Goal: Task Accomplishment & Management: Use online tool/utility

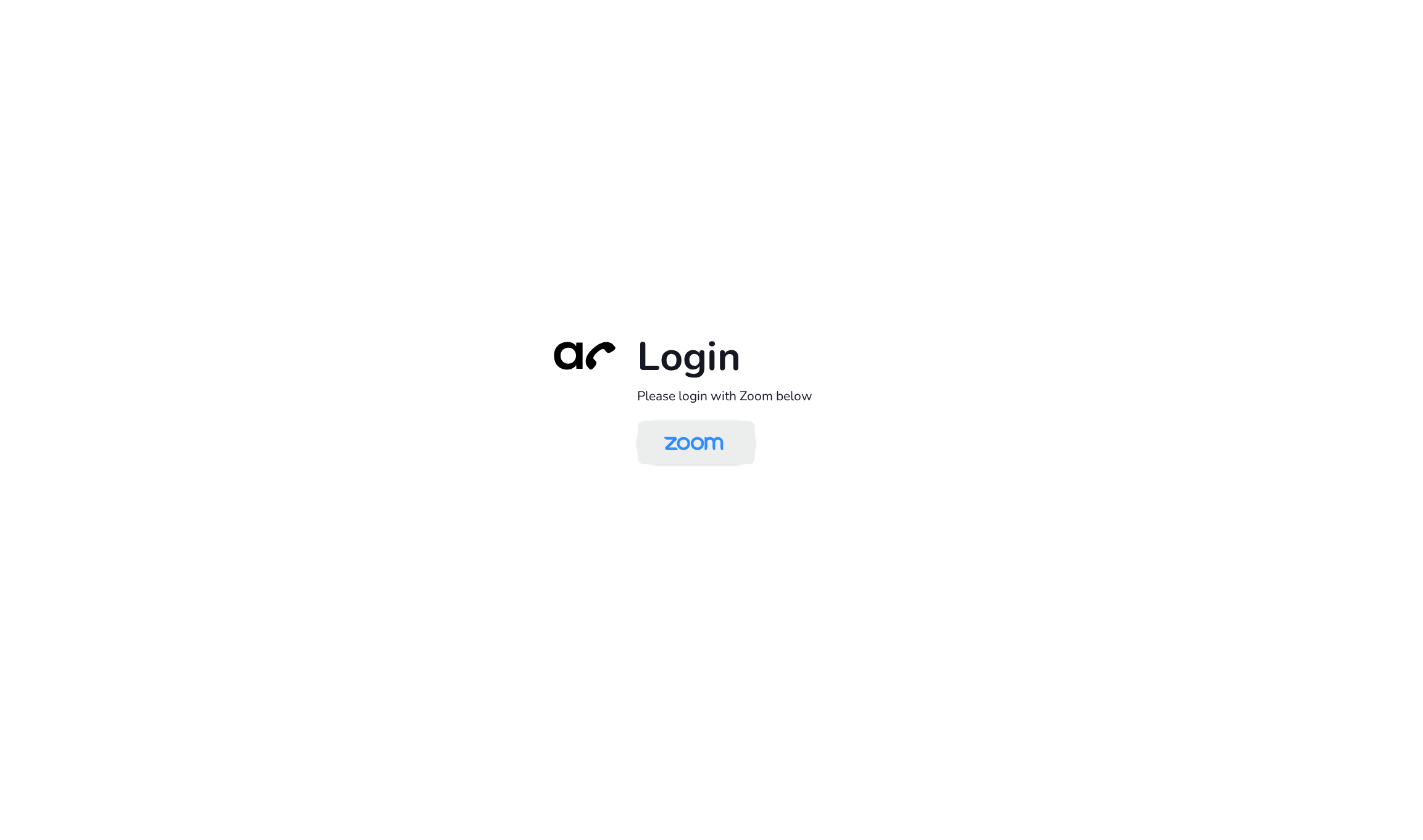
click at [674, 454] on img at bounding box center [694, 444] width 85 height 41
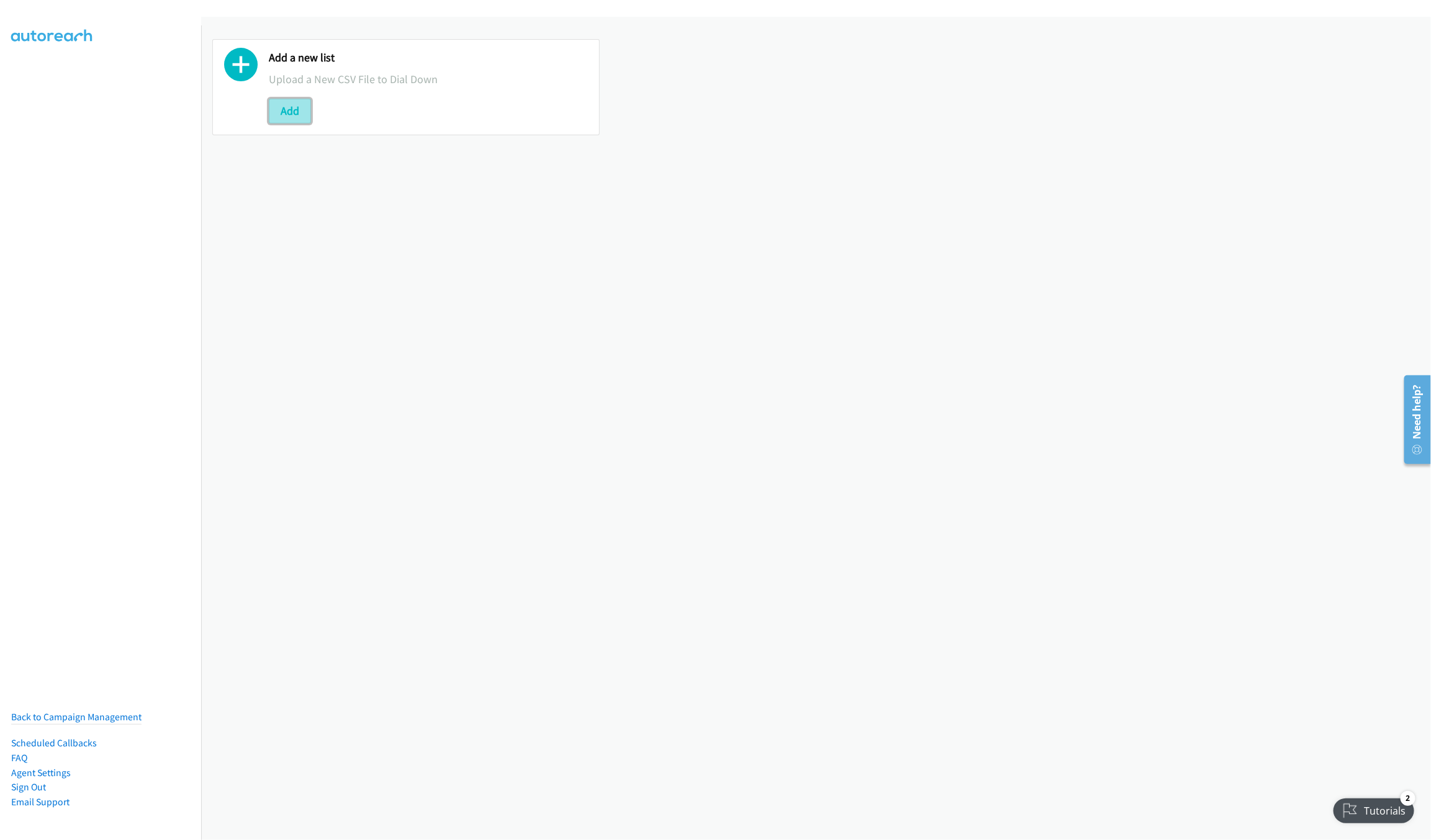
click at [287, 108] on button "Add" at bounding box center [289, 111] width 43 height 25
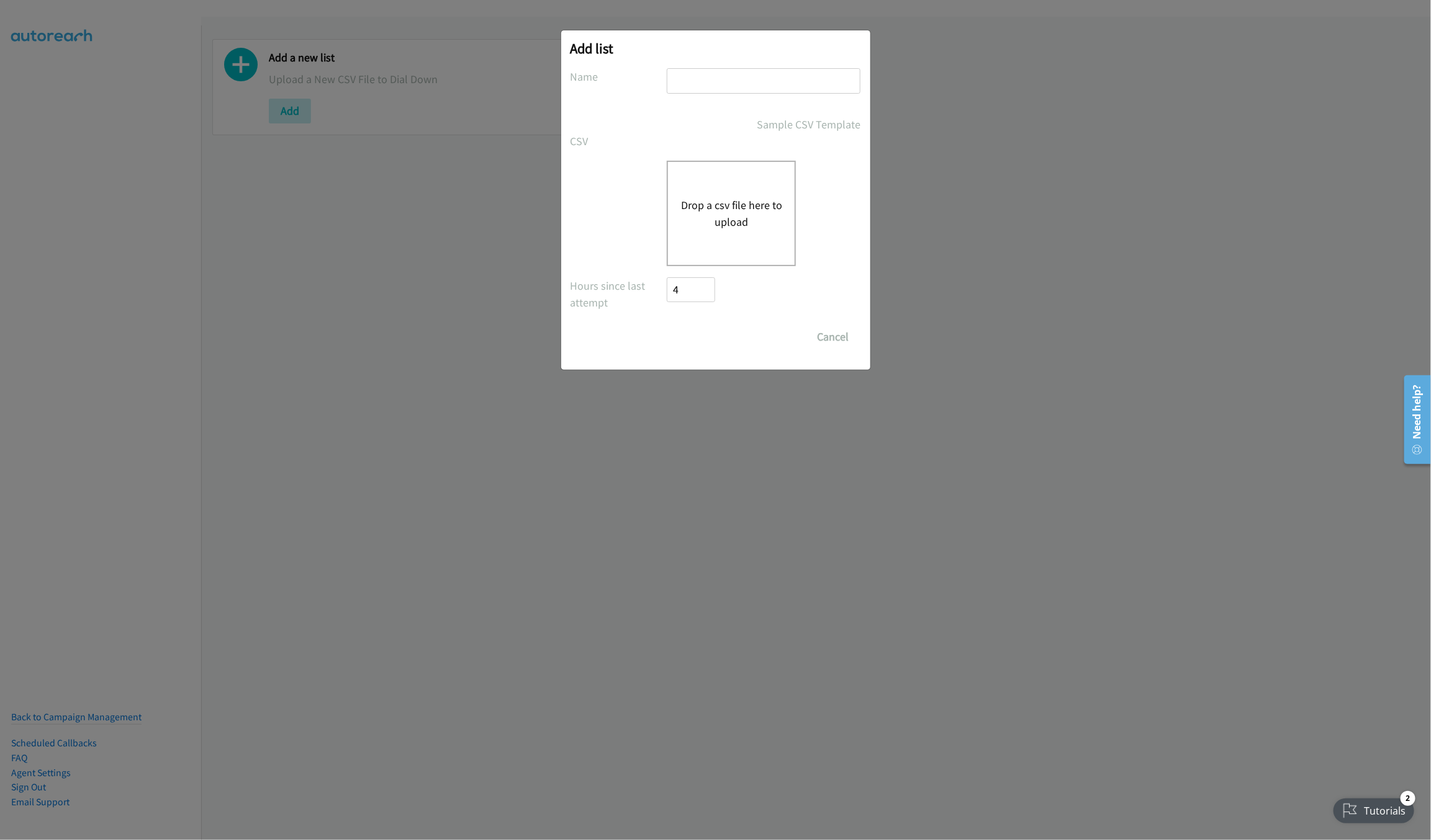
click at [714, 89] on input "text" at bounding box center [763, 81] width 193 height 26
type input "LIST"
click at [754, 179] on div "Drop a csv file here to upload" at bounding box center [731, 213] width 129 height 105
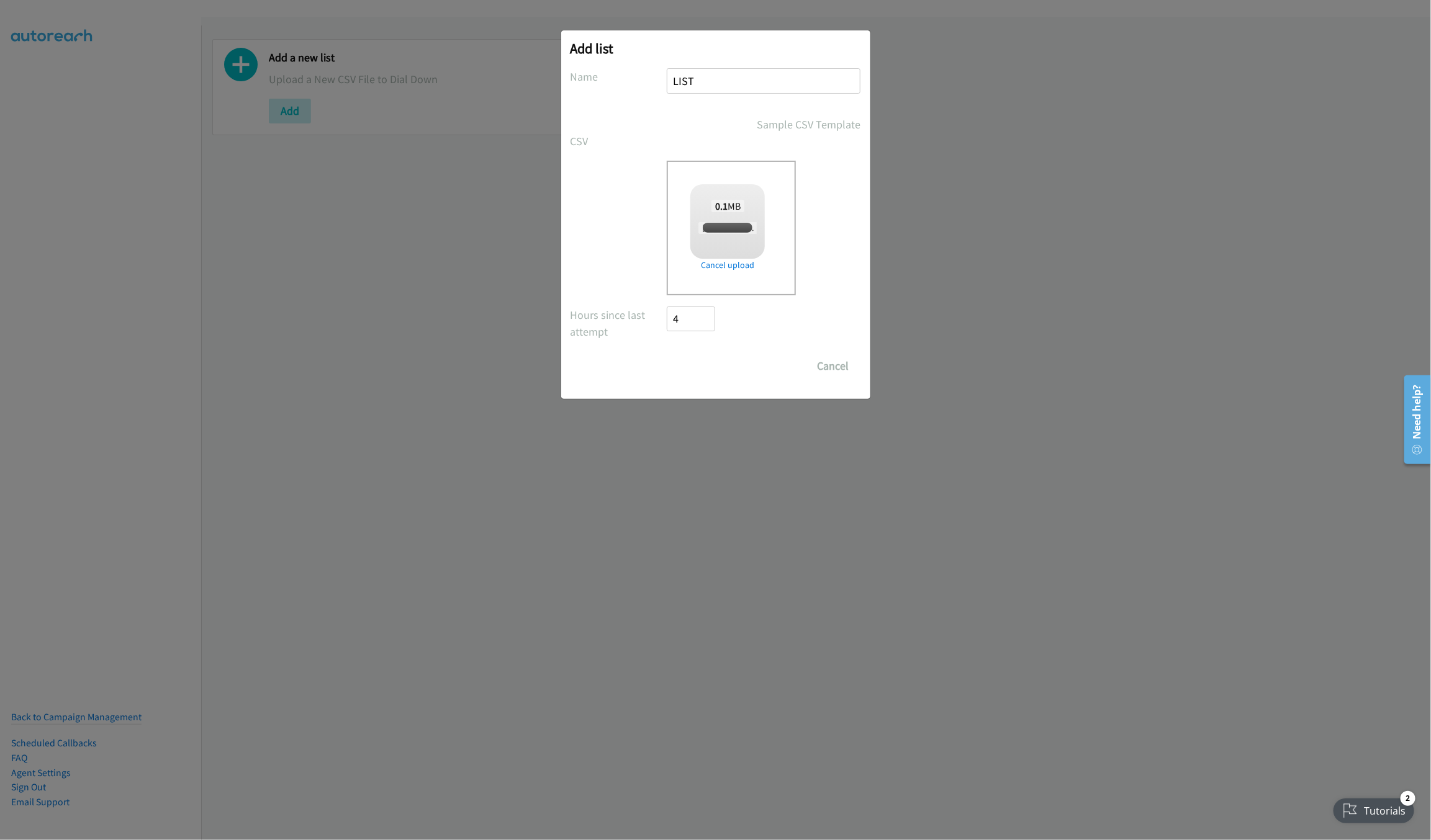
checkbox input "true"
click at [709, 369] on input "Save List" at bounding box center [700, 366] width 65 height 25
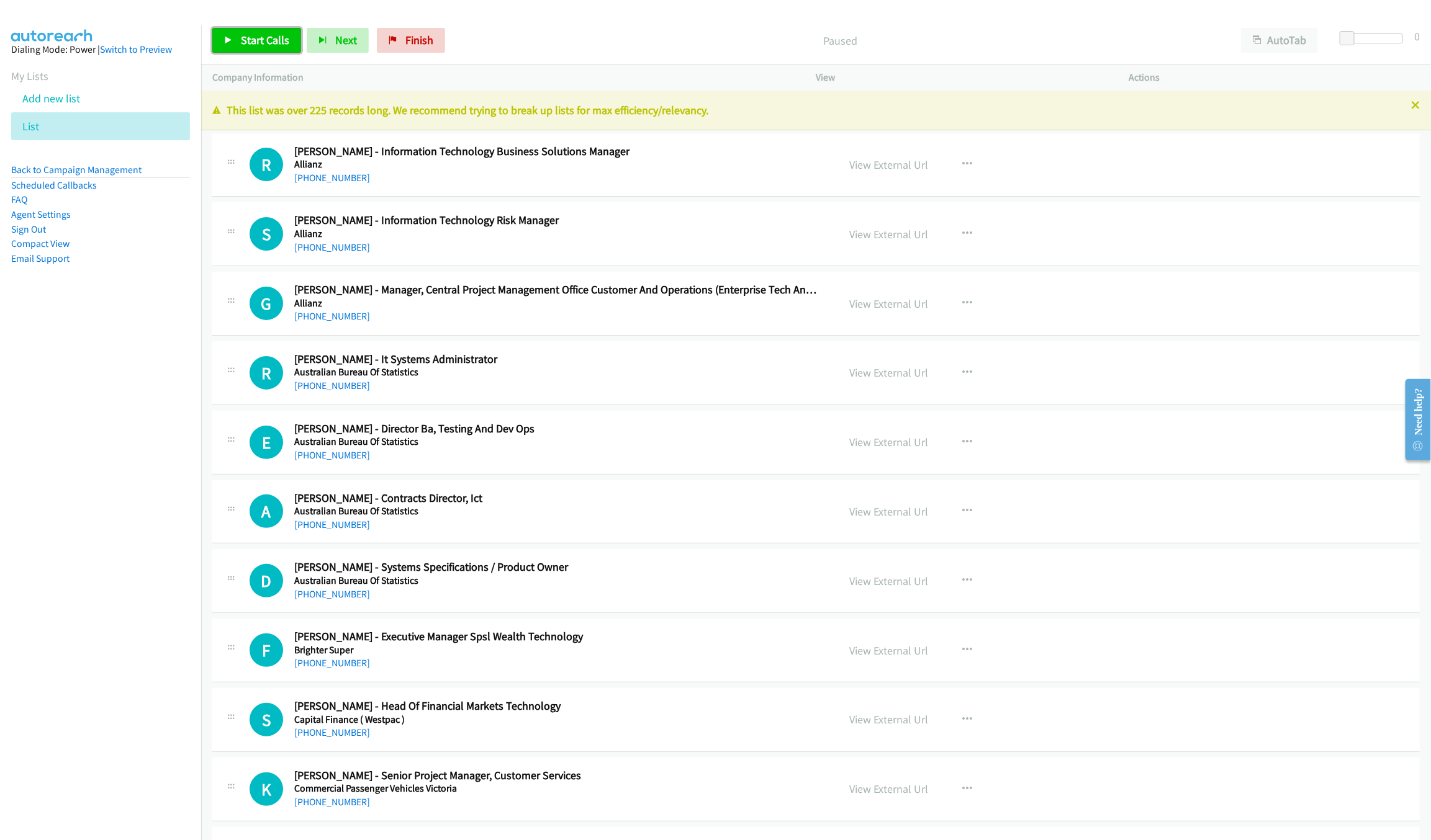
click at [268, 28] on link "Start Calls" at bounding box center [257, 40] width 89 height 25
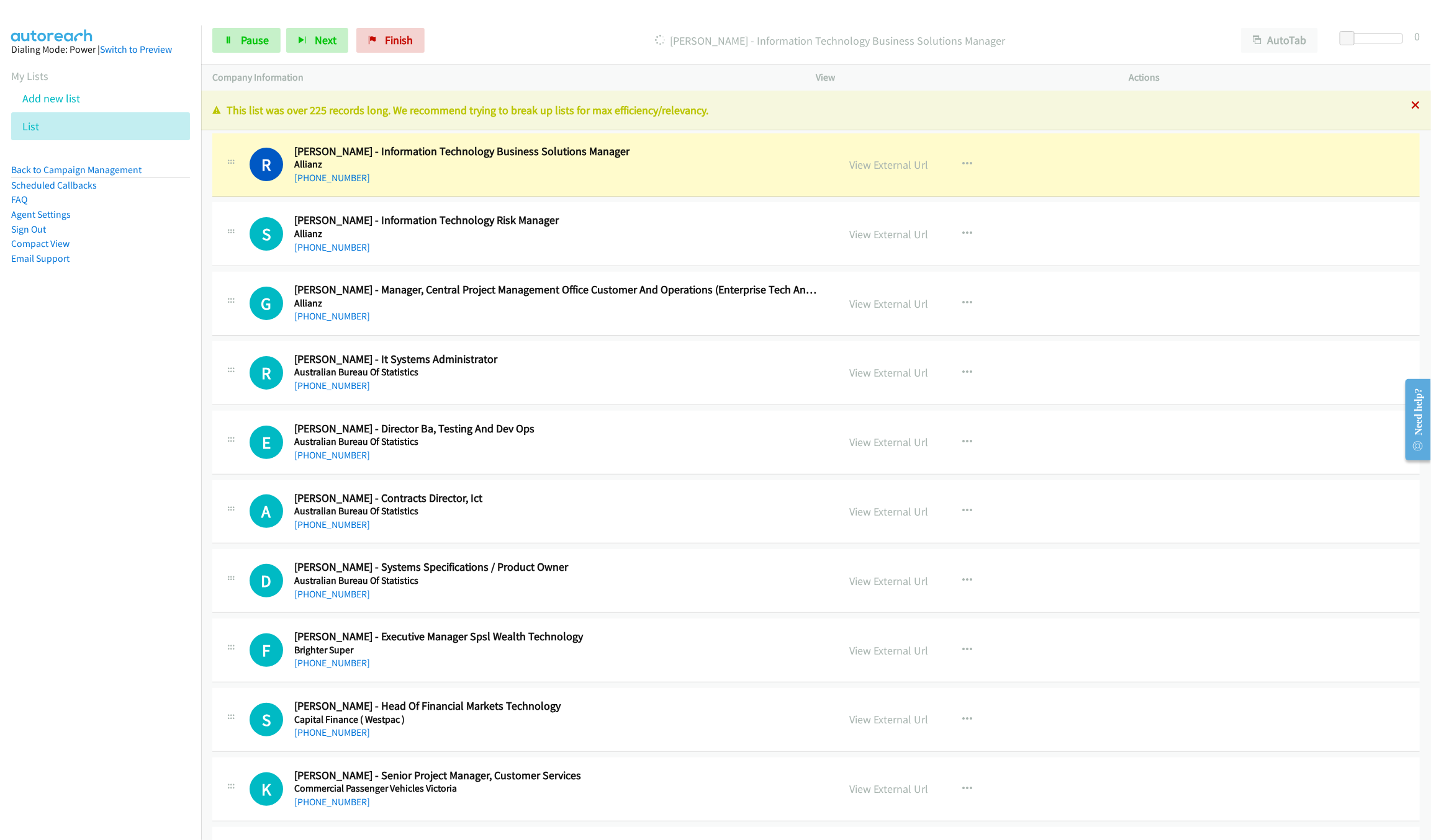
click at [1411, 106] on icon at bounding box center [1415, 105] width 9 height 9
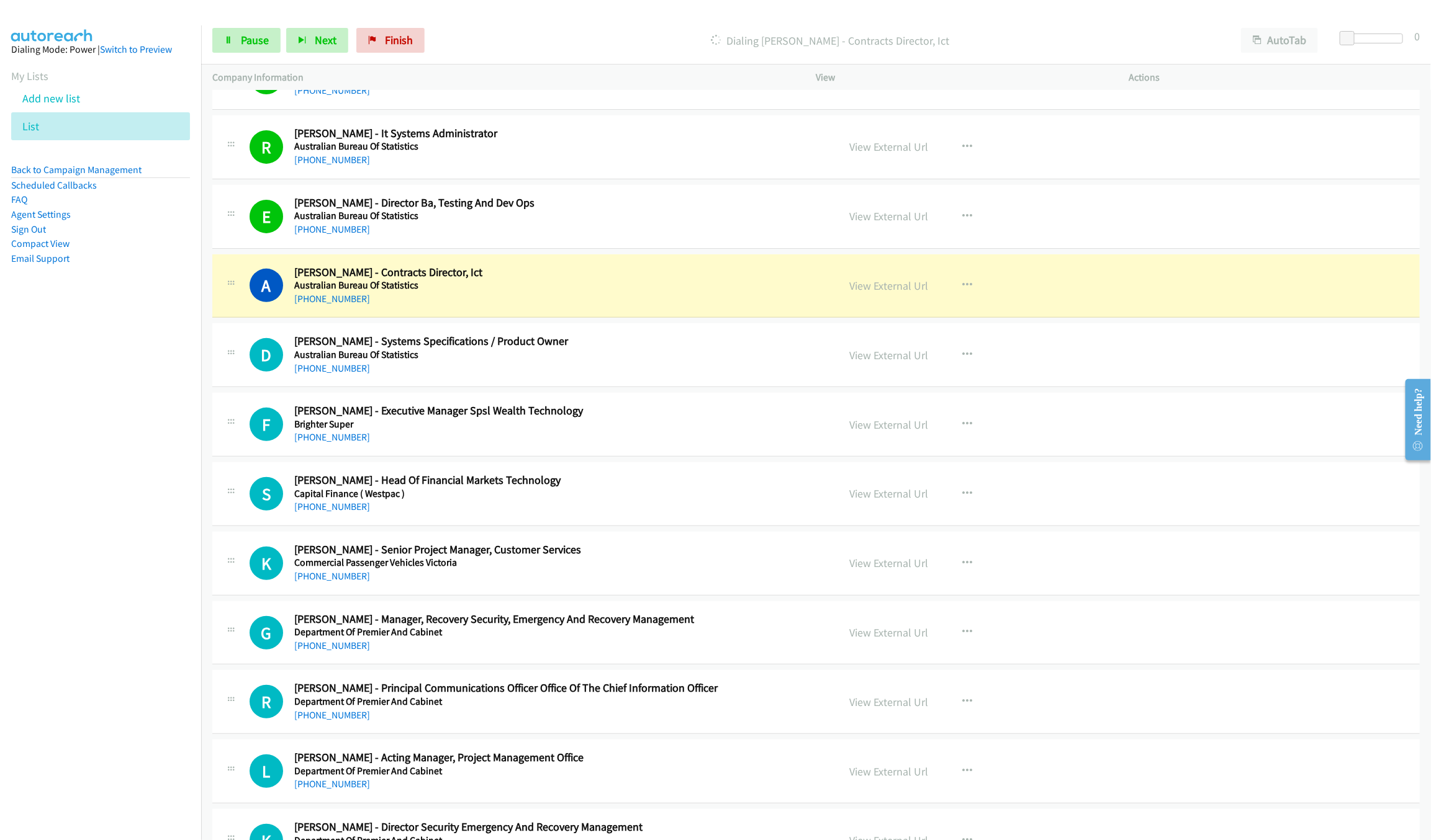
scroll to position [280, 0]
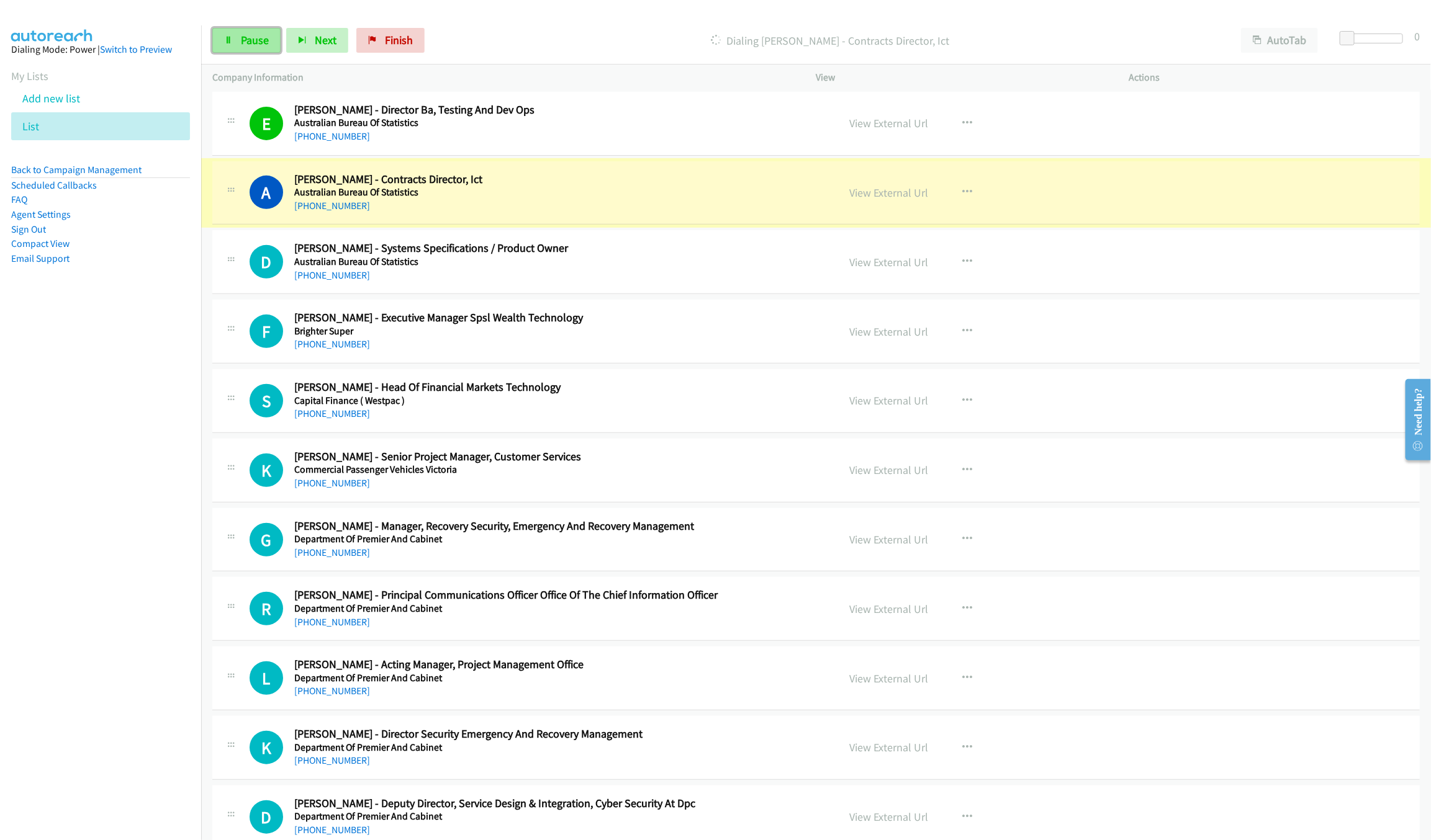
click at [238, 41] on link "Pause" at bounding box center [247, 40] width 68 height 25
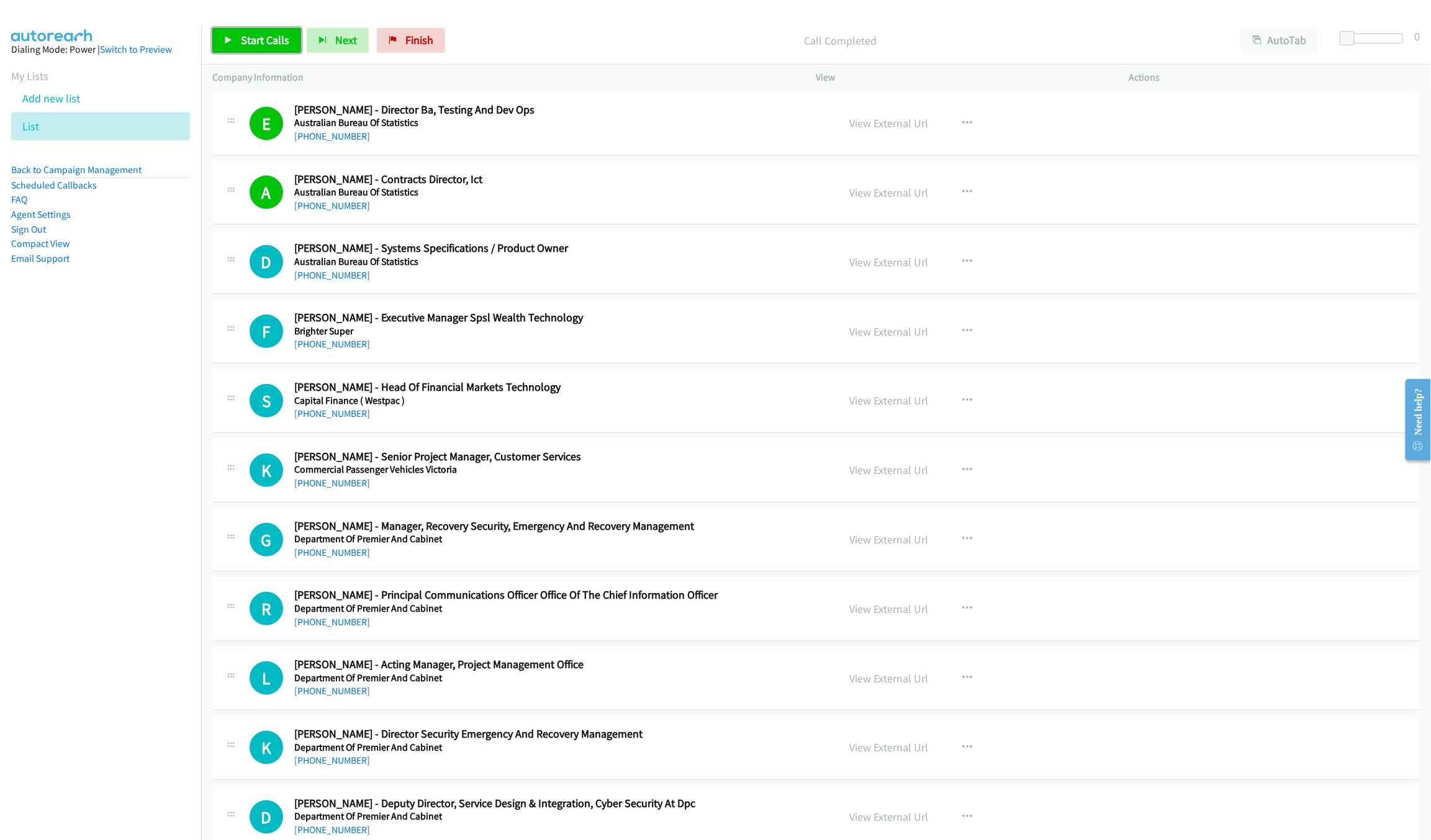
click at [246, 33] on span "Start Calls" at bounding box center [265, 40] width 48 height 14
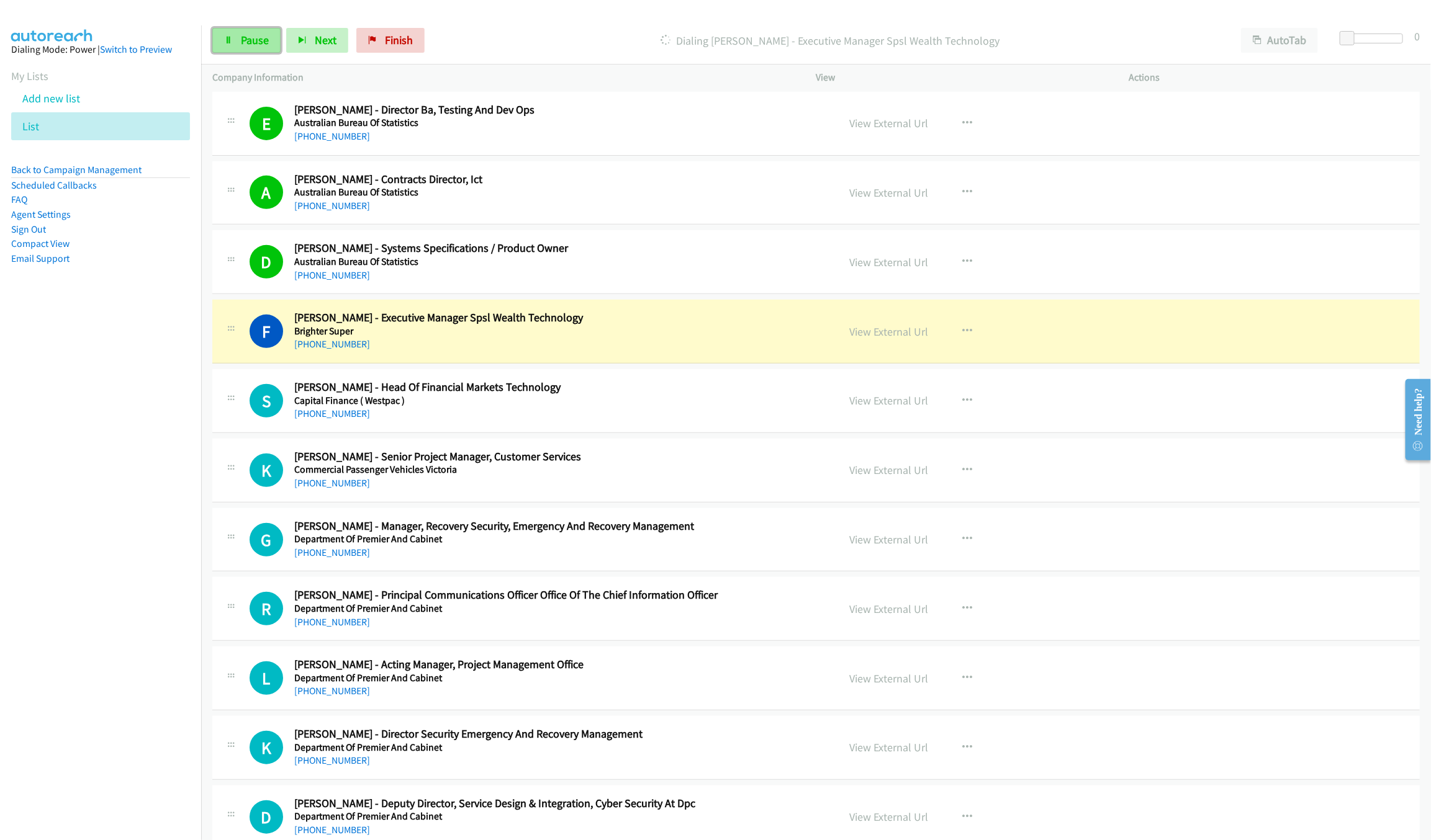
click at [259, 27] on link "Pause" at bounding box center [247, 40] width 68 height 25
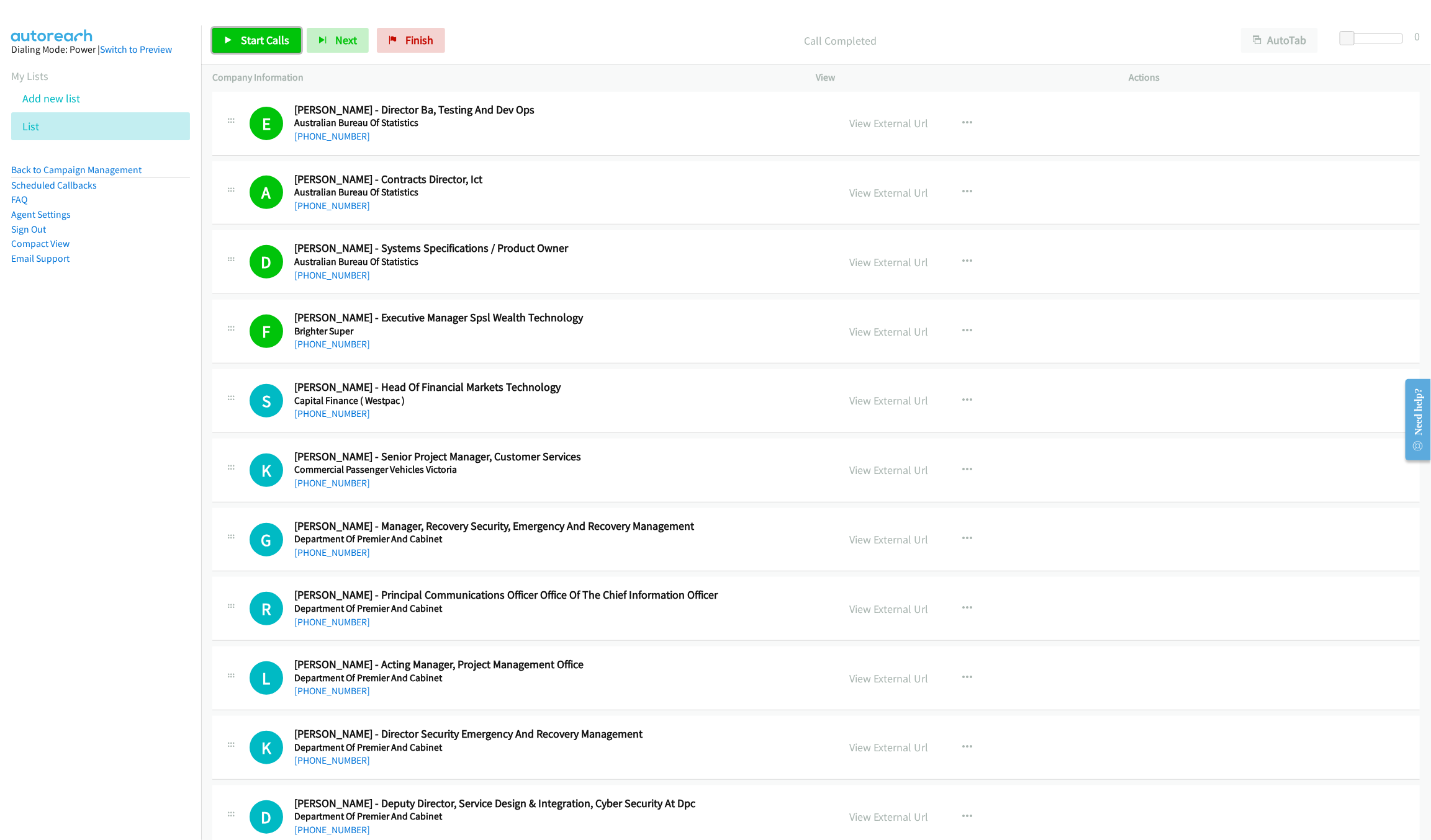
click at [272, 31] on link "Start Calls" at bounding box center [257, 40] width 89 height 25
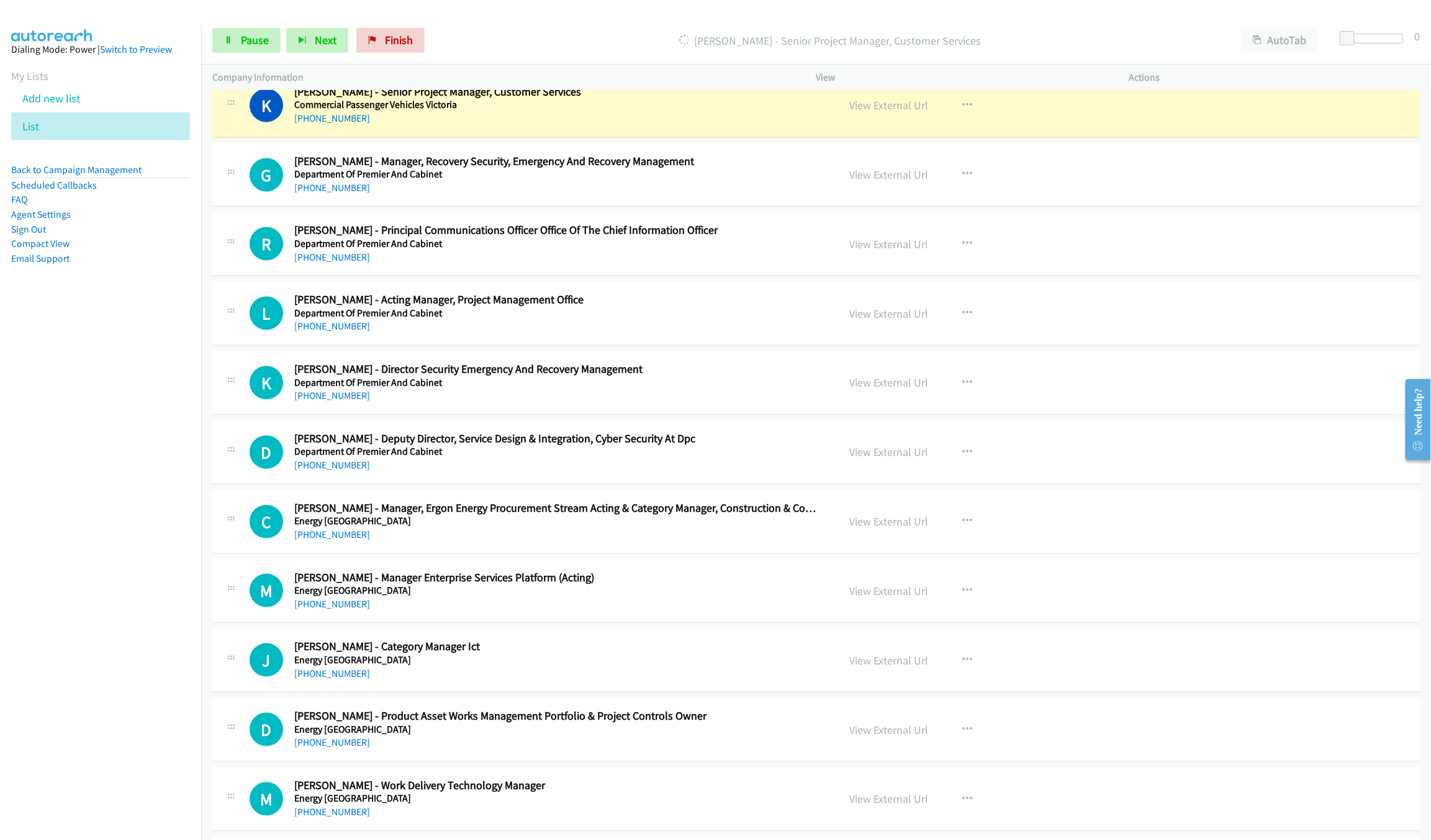
scroll to position [651, 0]
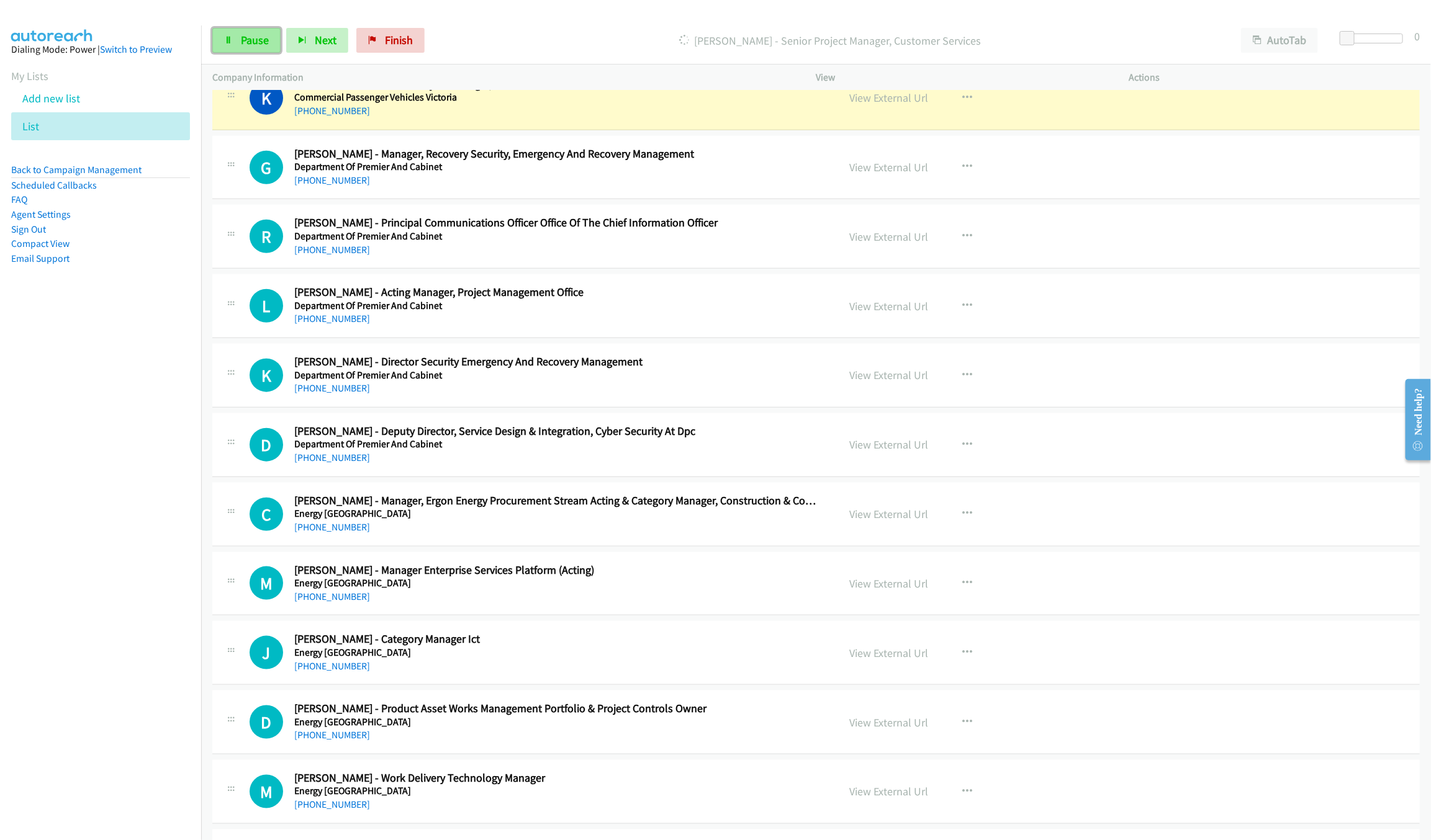
click at [250, 39] on span "Pause" at bounding box center [254, 40] width 28 height 14
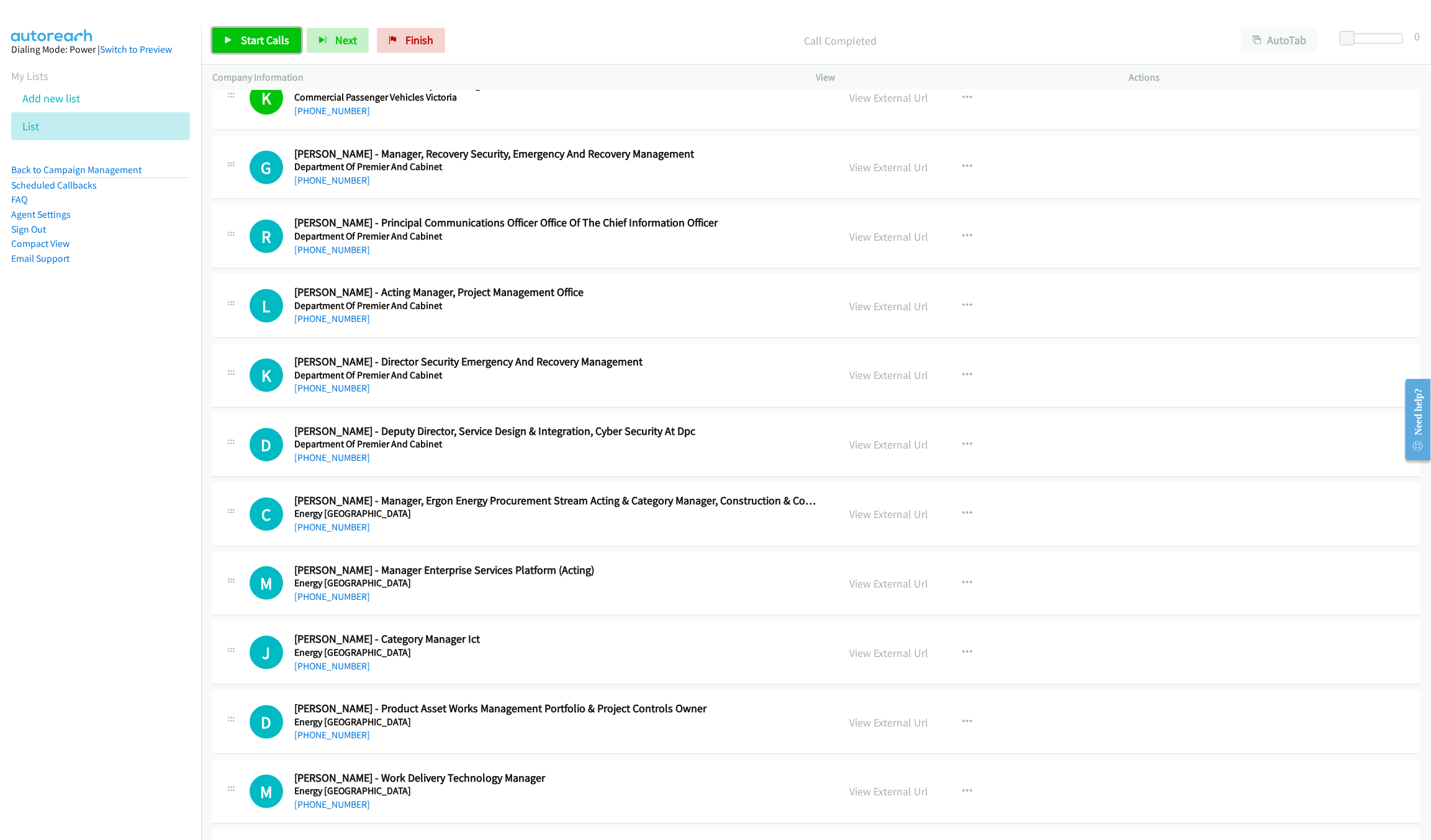
click at [243, 43] on span "Start Calls" at bounding box center [265, 40] width 48 height 14
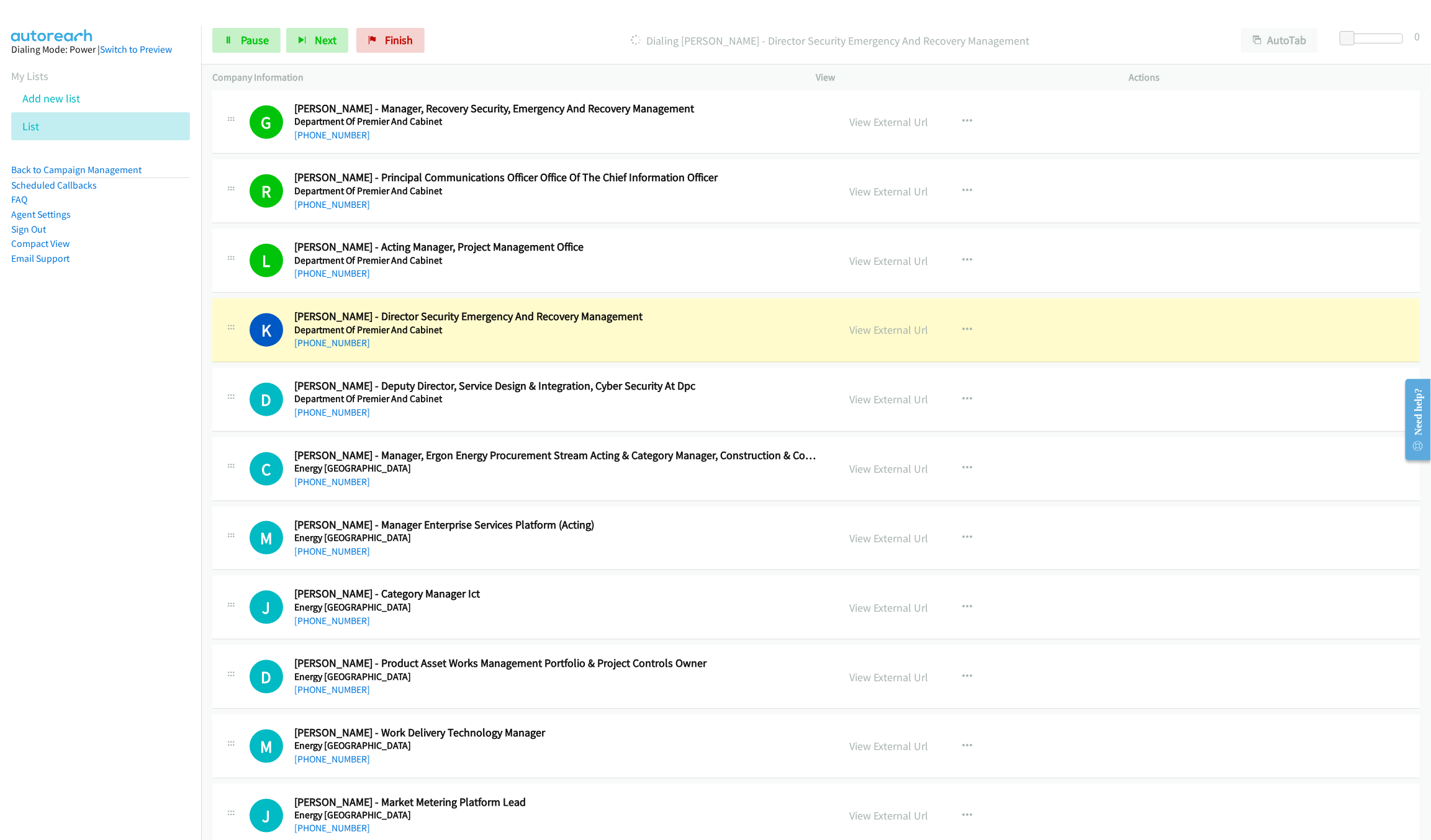
scroll to position [838, 0]
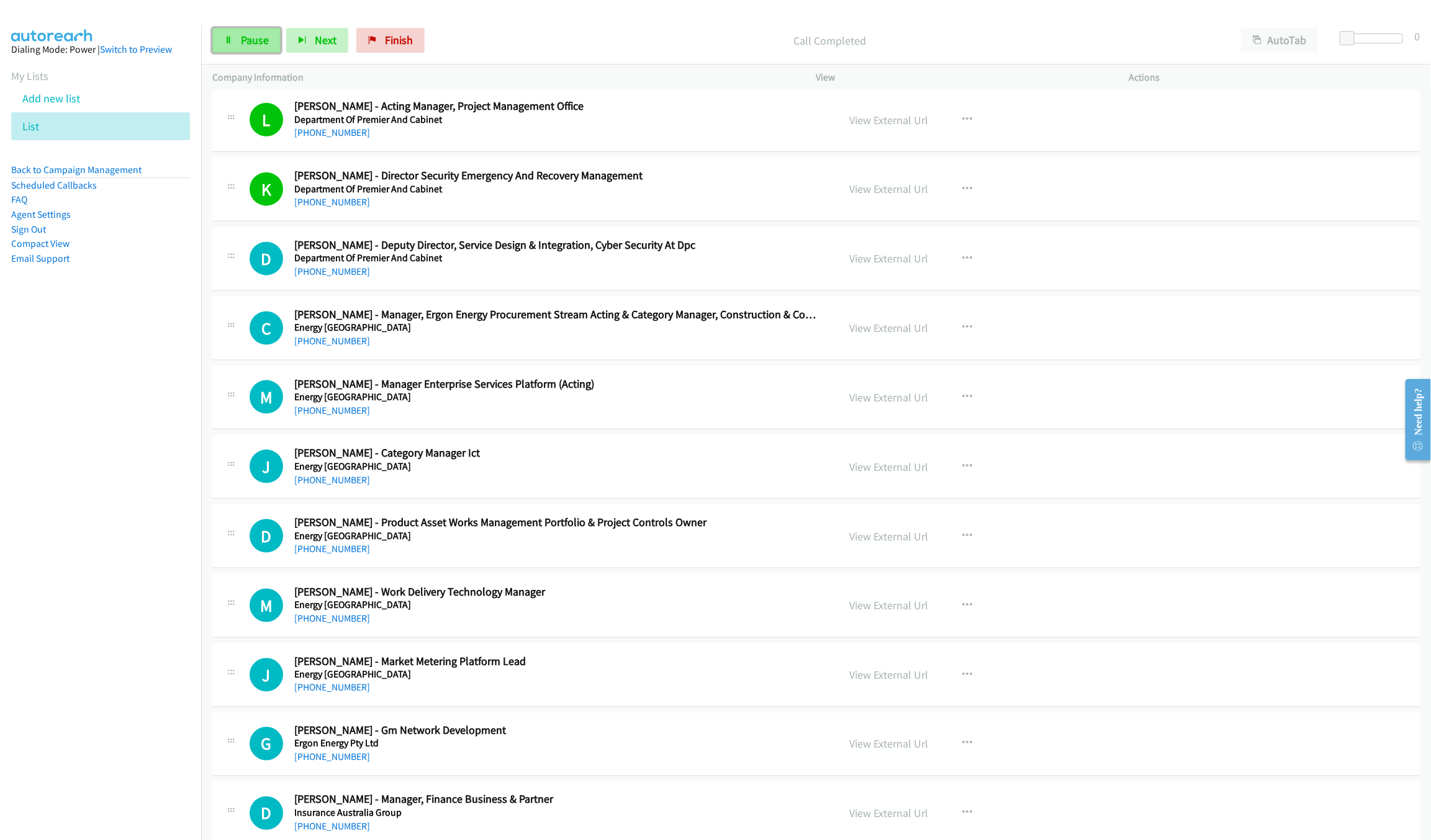
click at [218, 46] on link "Pause" at bounding box center [247, 40] width 68 height 25
click at [261, 47] on link "Start Calls" at bounding box center [257, 40] width 89 height 25
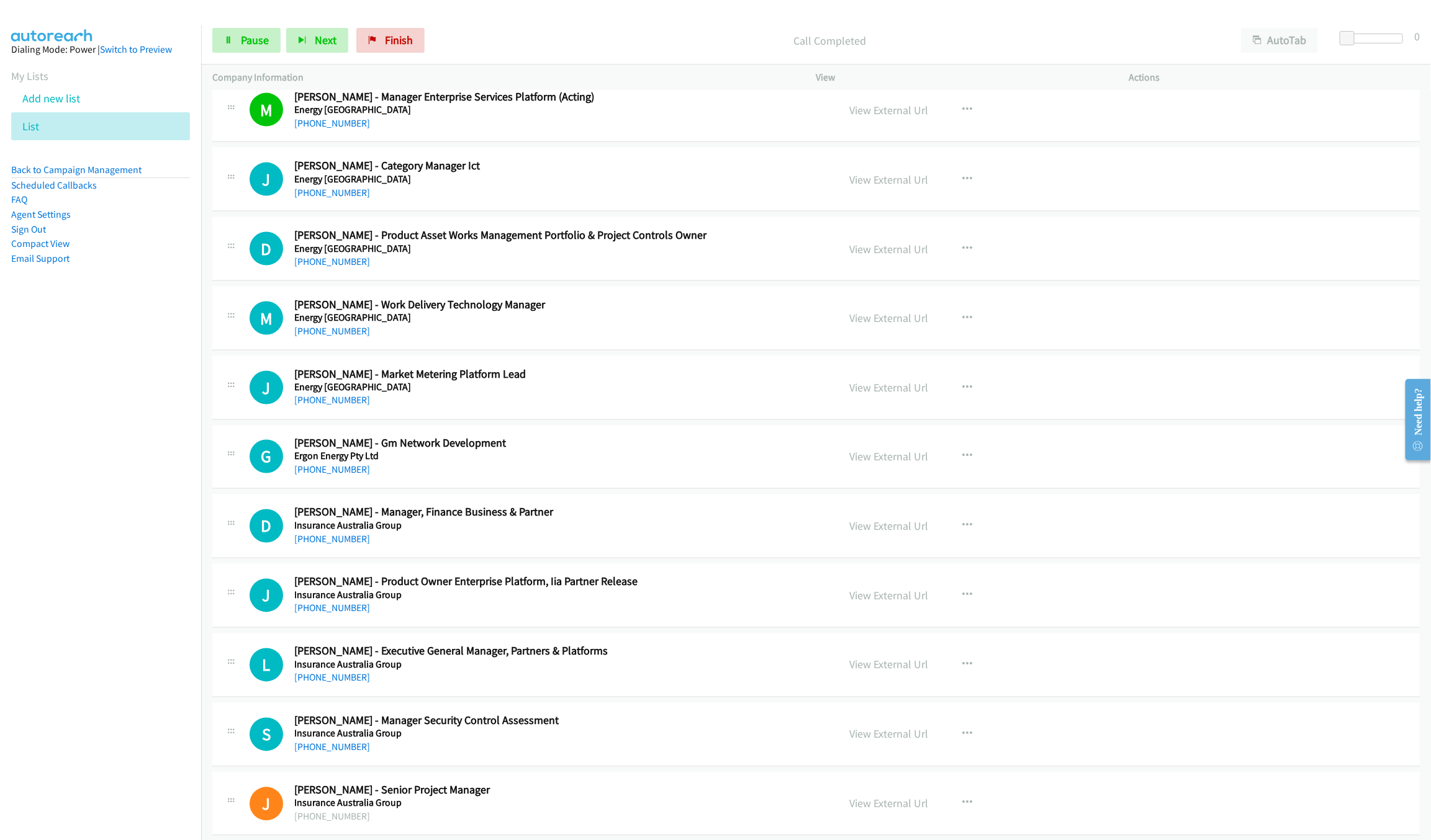
scroll to position [1117, 0]
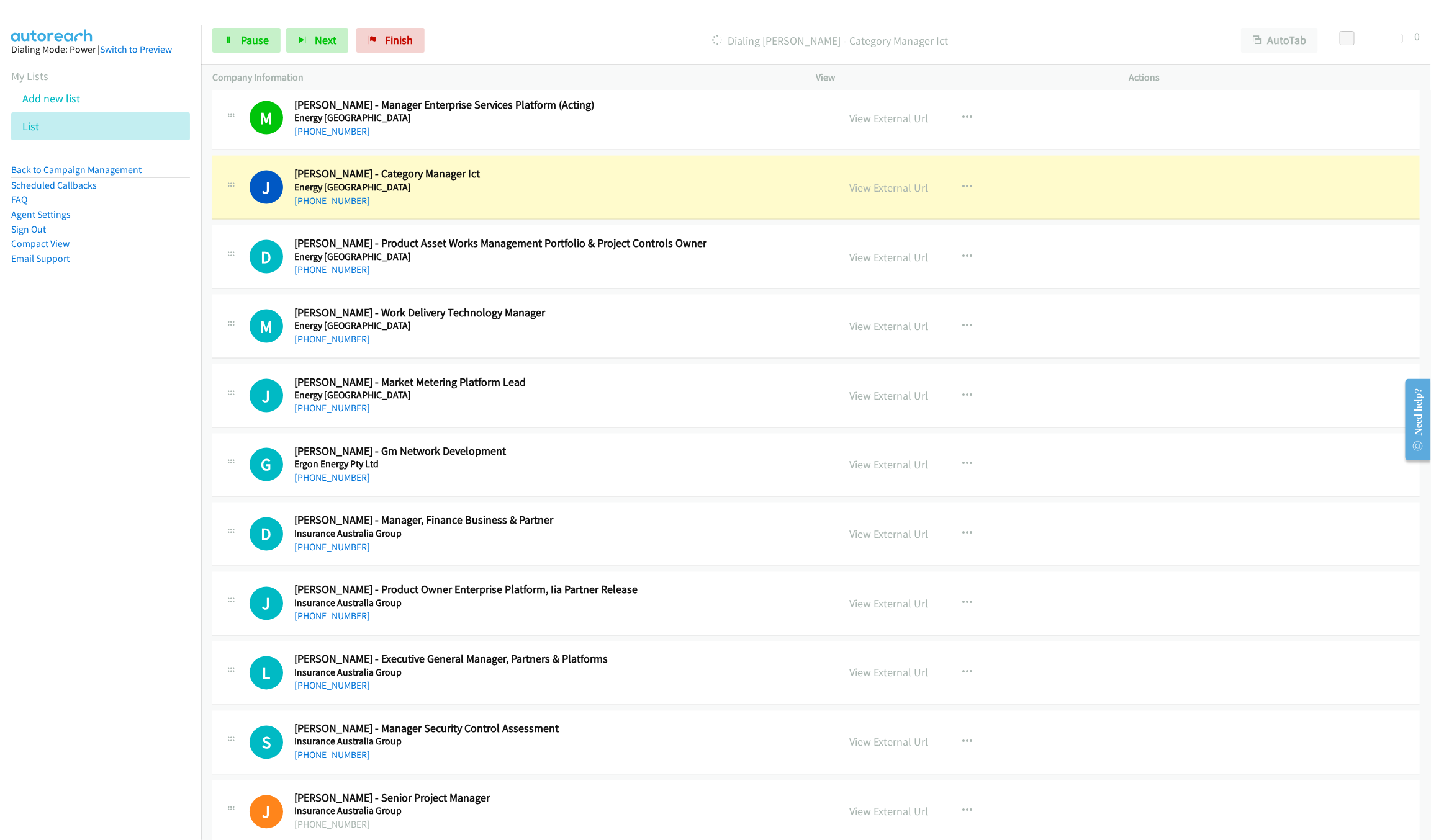
click at [885, 37] on p "Dialing [PERSON_NAME] - Category Manager Ict" at bounding box center [829, 41] width 777 height 17
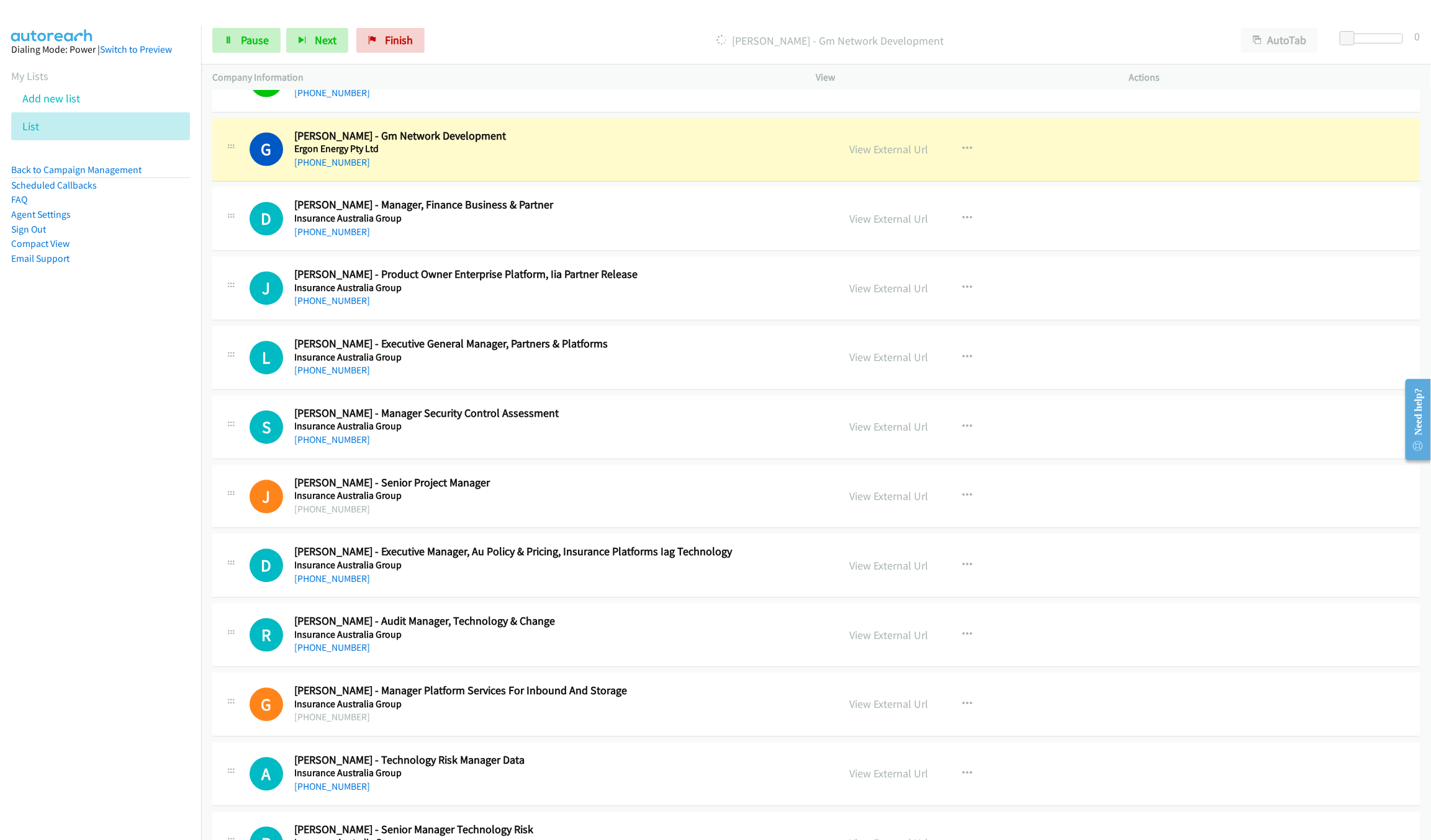
scroll to position [1433, 0]
click at [895, 155] on link "View External Url" at bounding box center [889, 148] width 79 height 14
click at [260, 34] on span "Pause" at bounding box center [254, 40] width 28 height 14
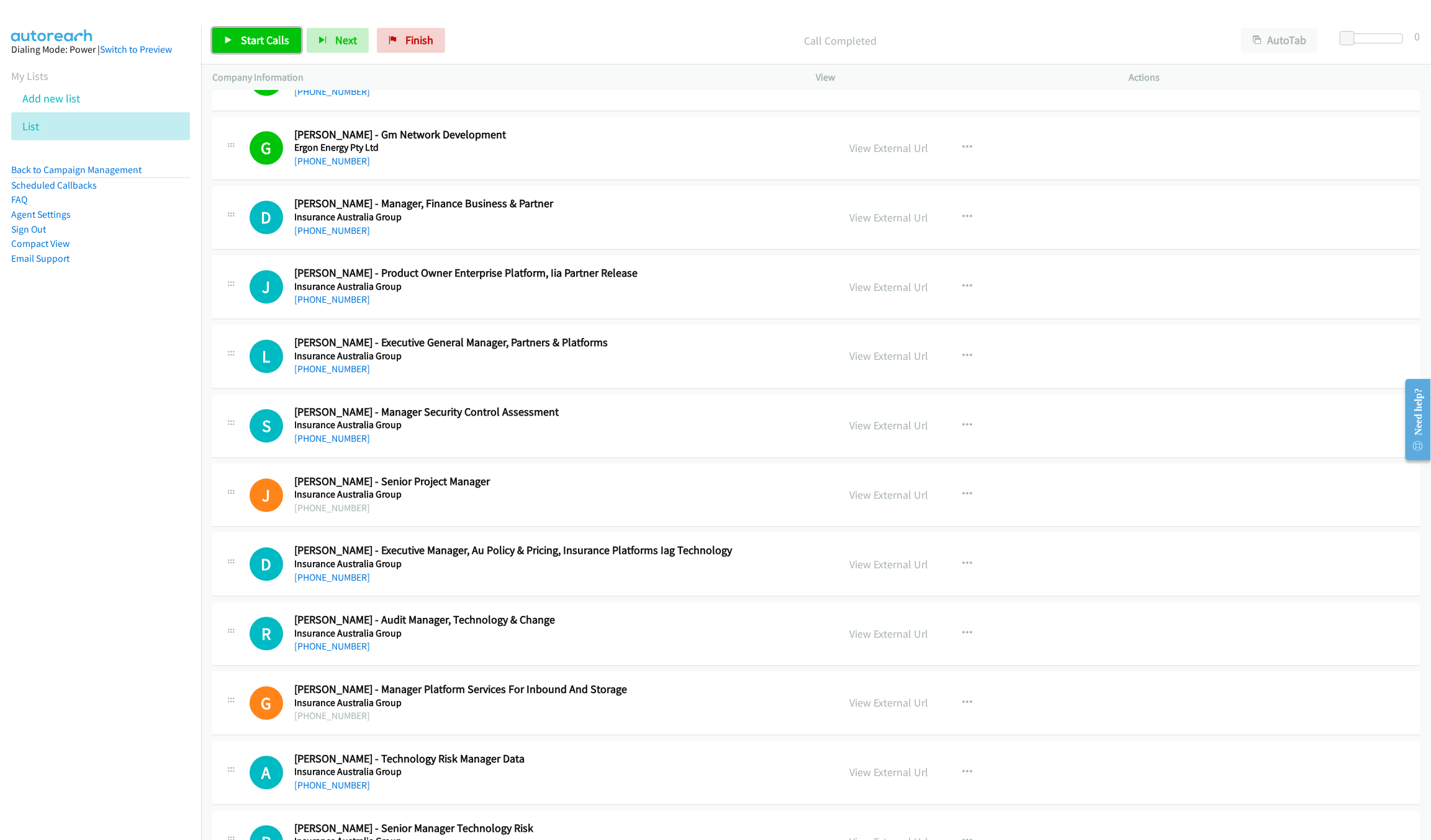
click at [268, 42] on span "Start Calls" at bounding box center [265, 40] width 48 height 14
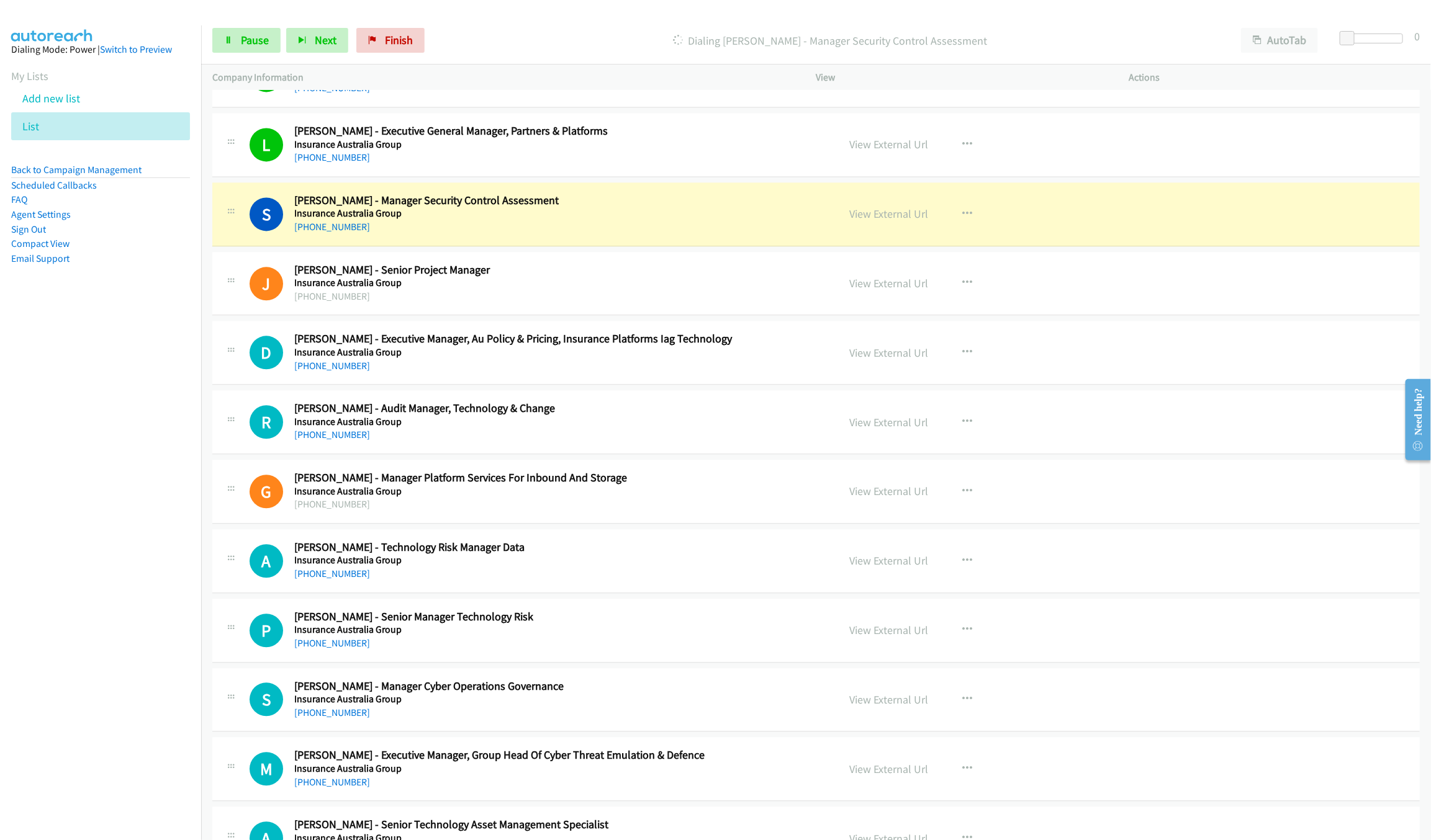
scroll to position [1657, 0]
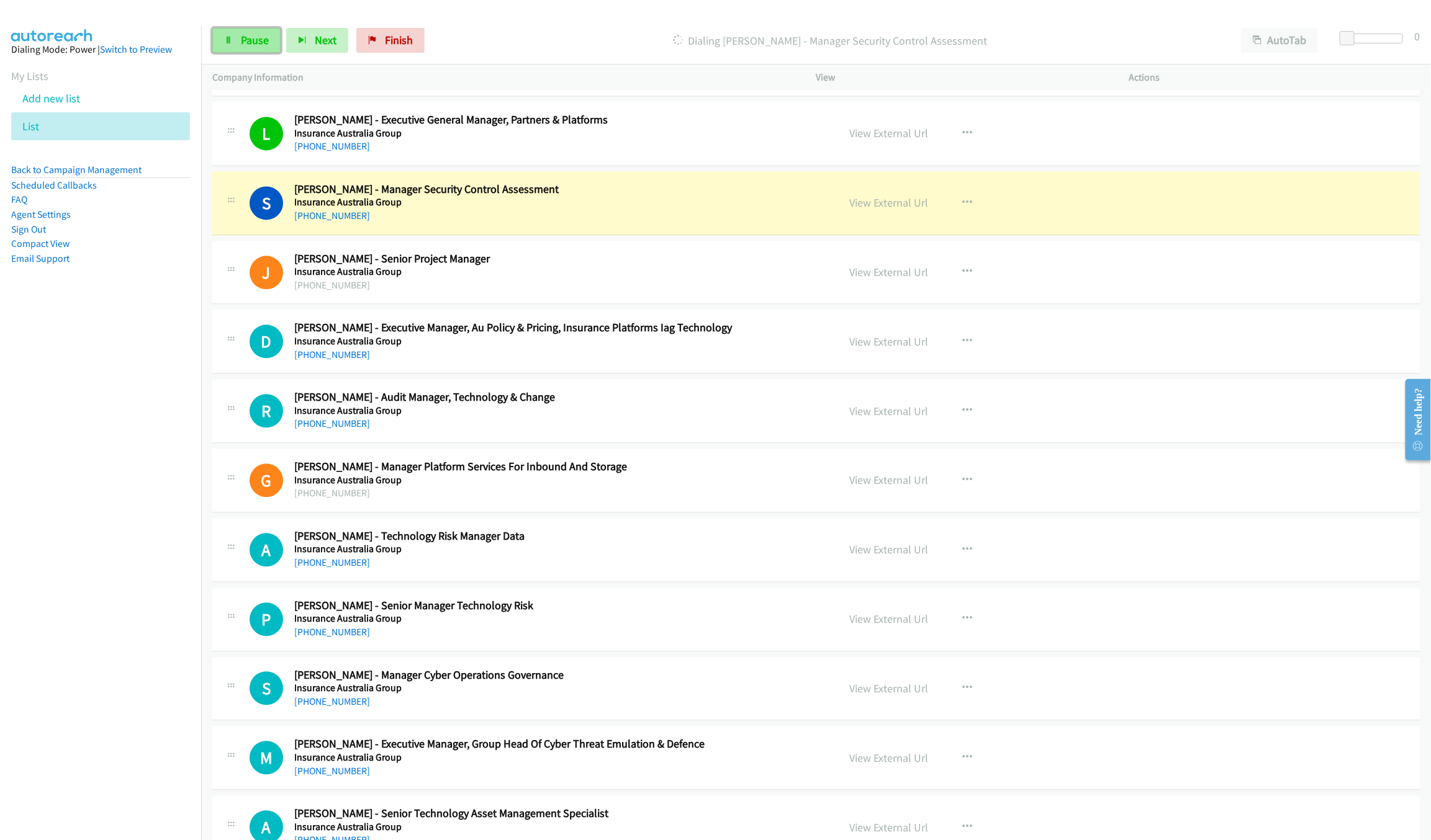
click at [264, 29] on link "Pause" at bounding box center [247, 40] width 68 height 25
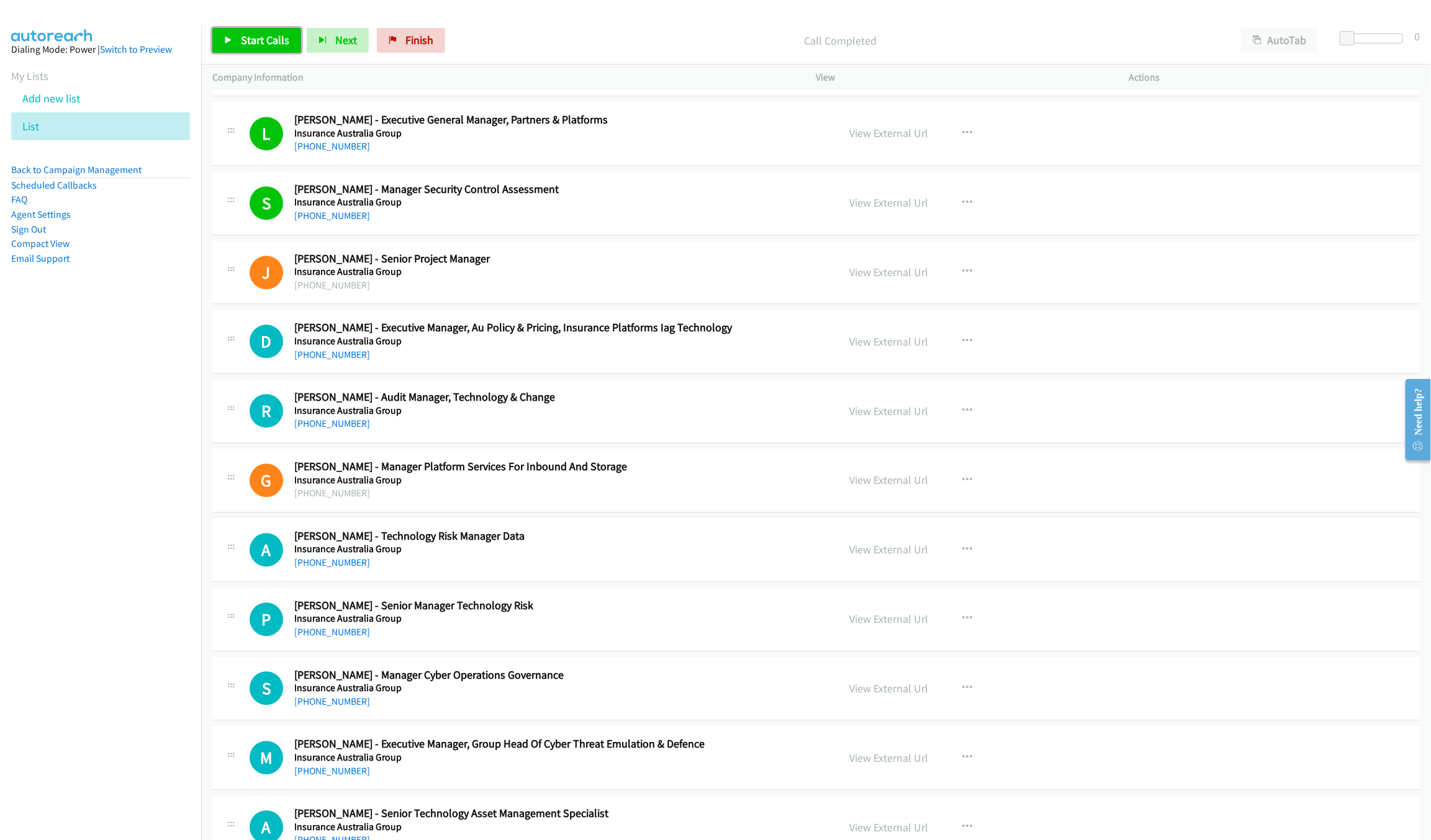
click at [237, 44] on link "Start Calls" at bounding box center [257, 40] width 89 height 25
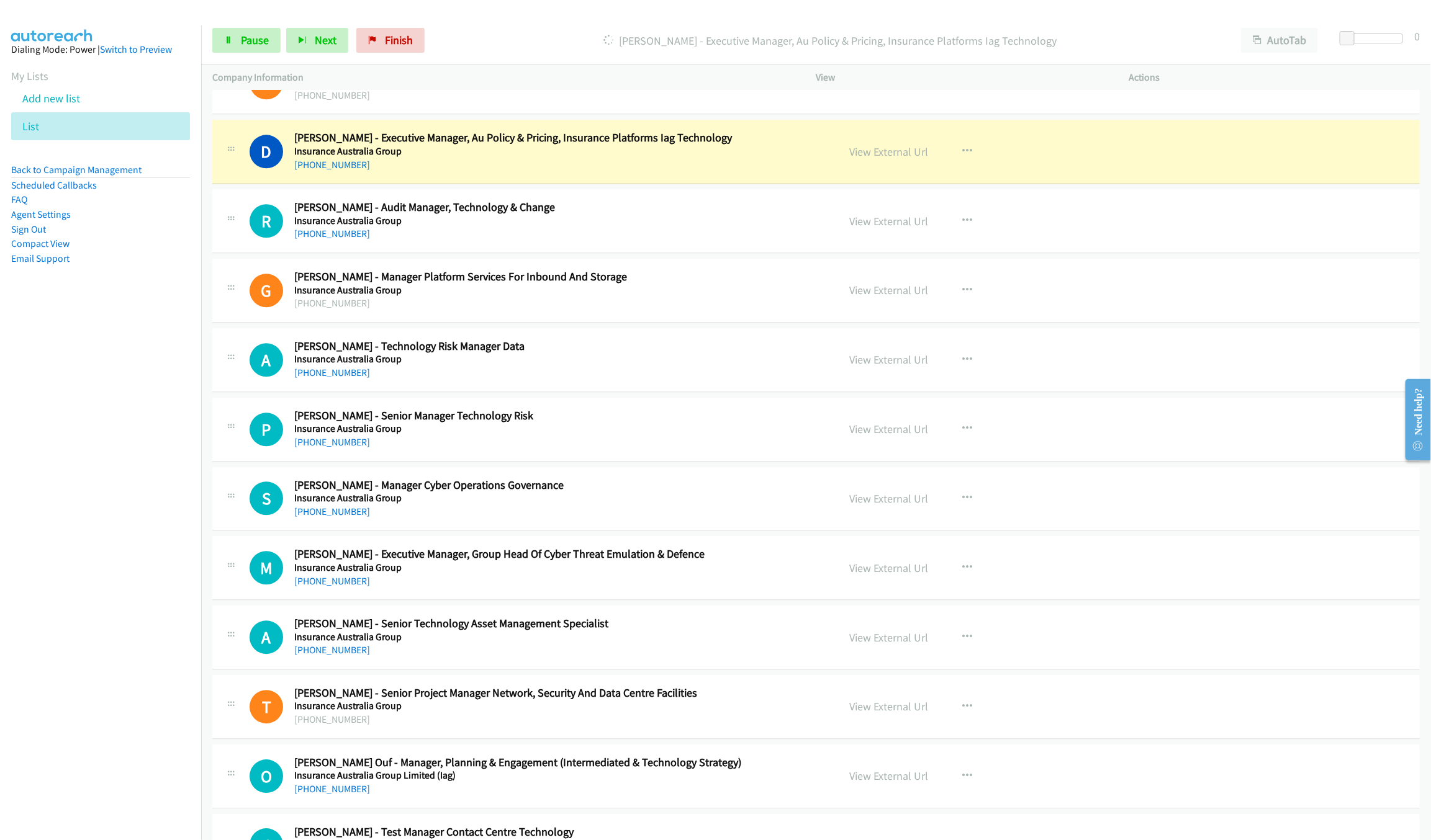
scroll to position [1843, 0]
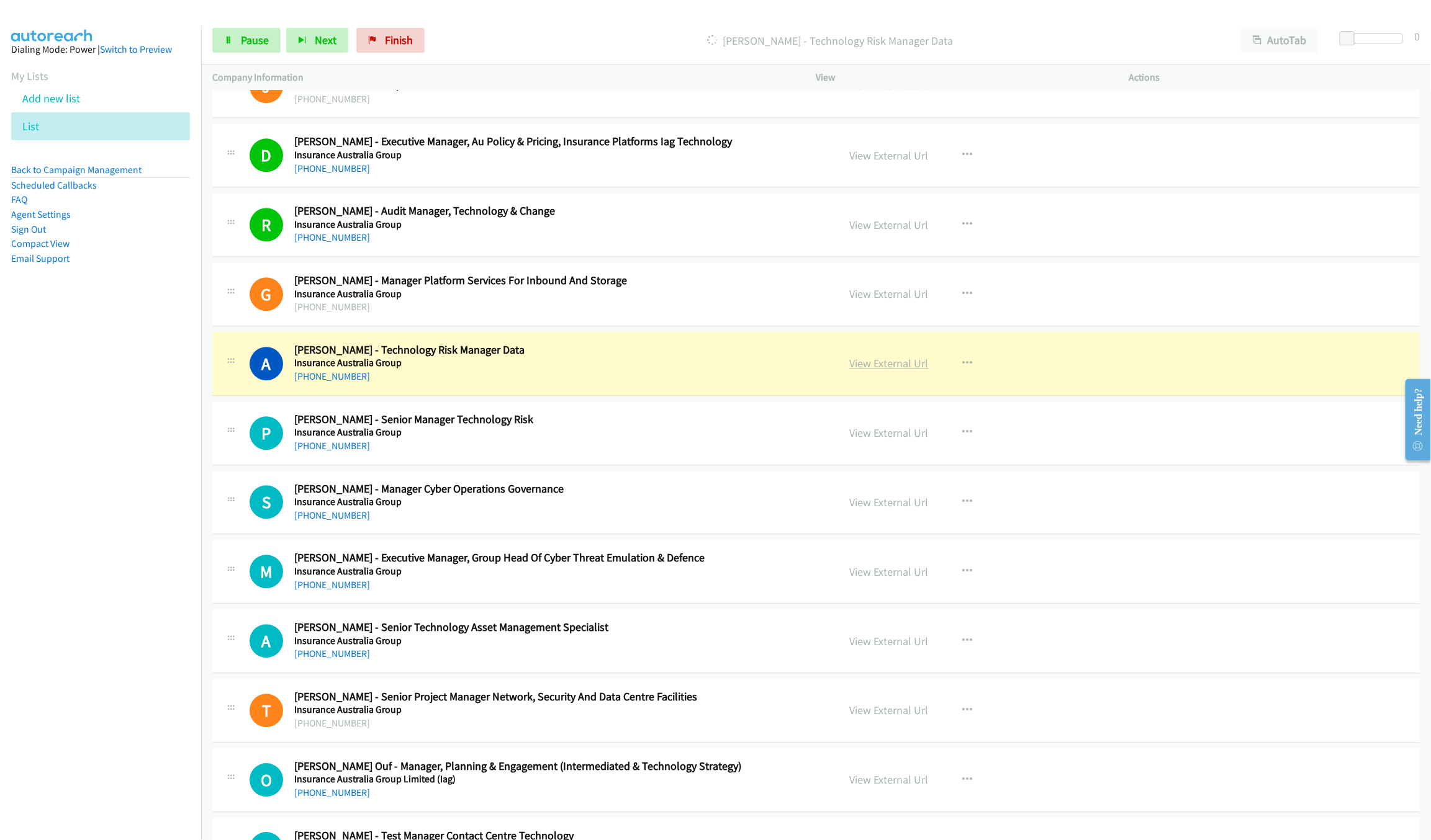
drag, startPoint x: 801, startPoint y: 393, endPoint x: 892, endPoint y: 369, distance: 94.1
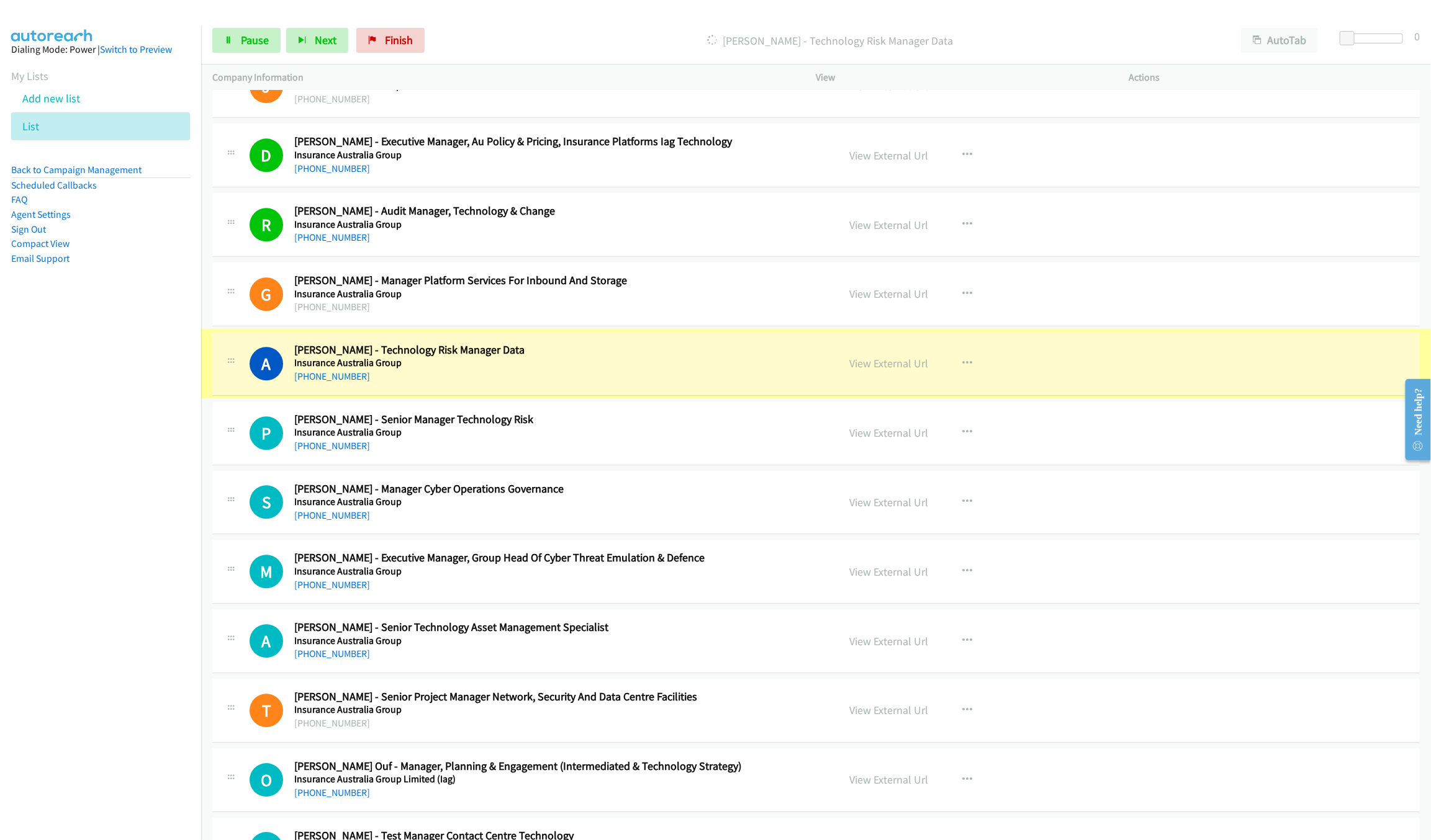
click at [892, 369] on link "View External Url" at bounding box center [889, 363] width 79 height 14
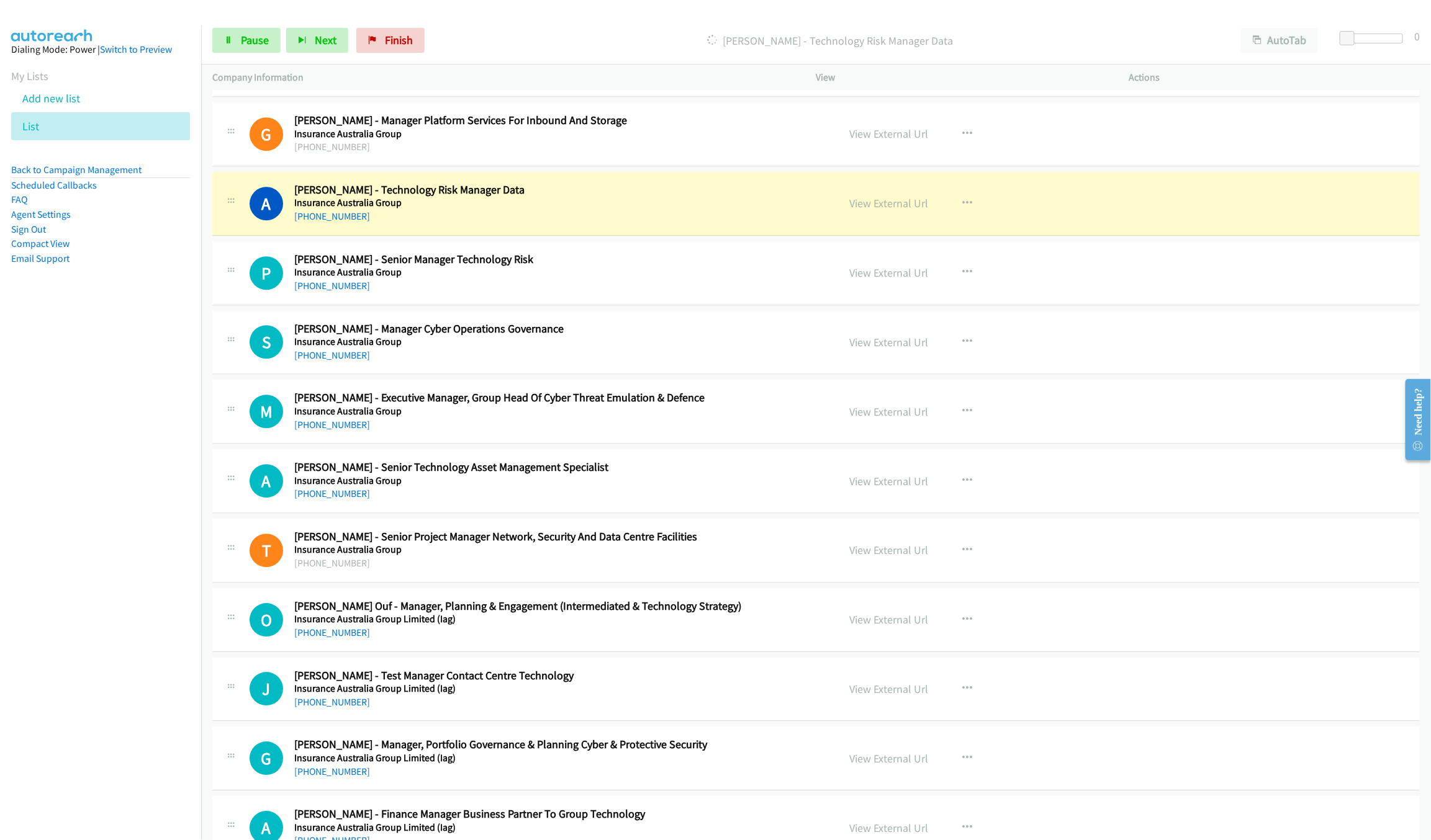
scroll to position [2029, 0]
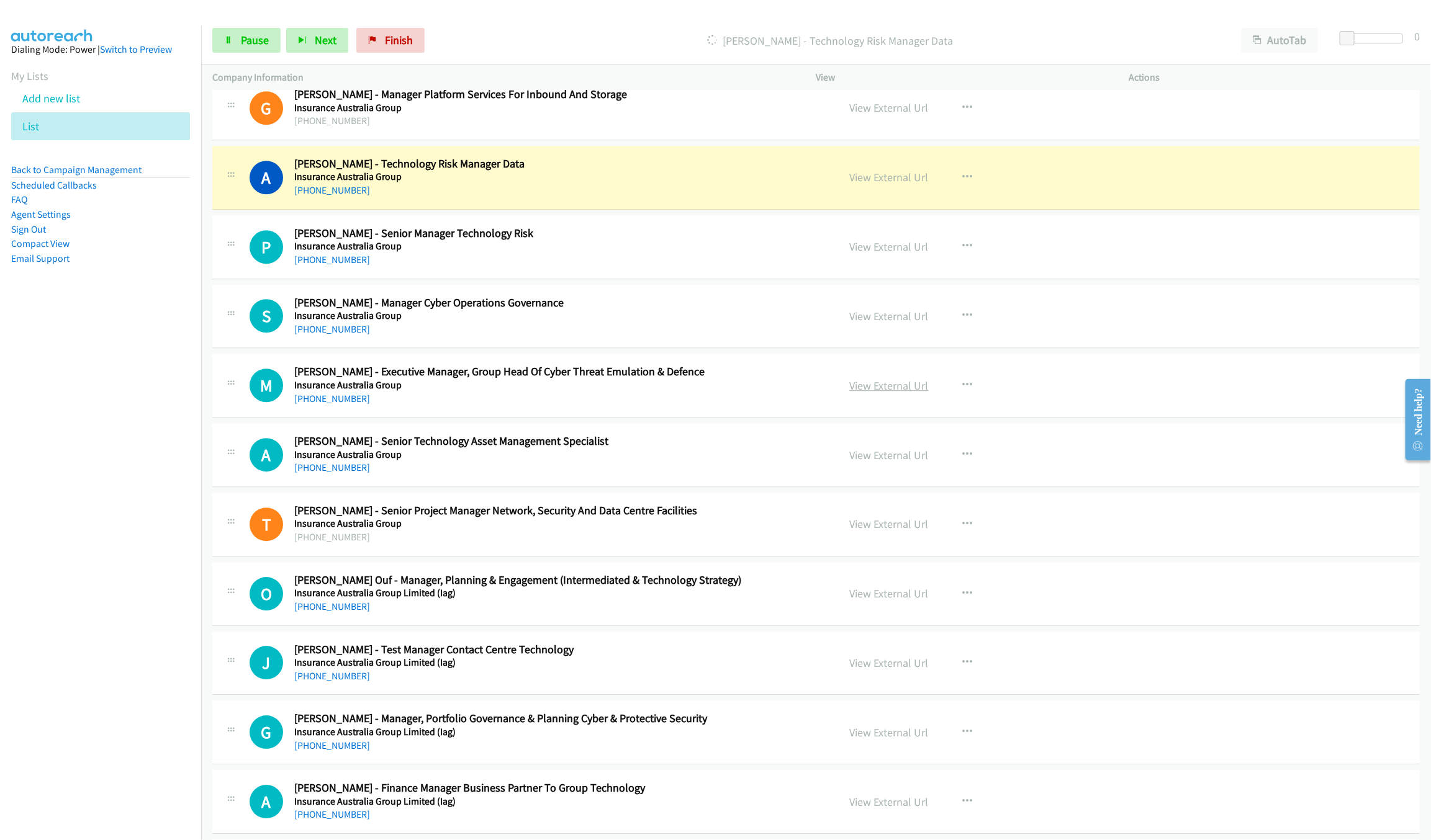
click at [889, 393] on link "View External Url" at bounding box center [889, 385] width 79 height 14
click at [242, 40] on span "Pause" at bounding box center [254, 40] width 28 height 14
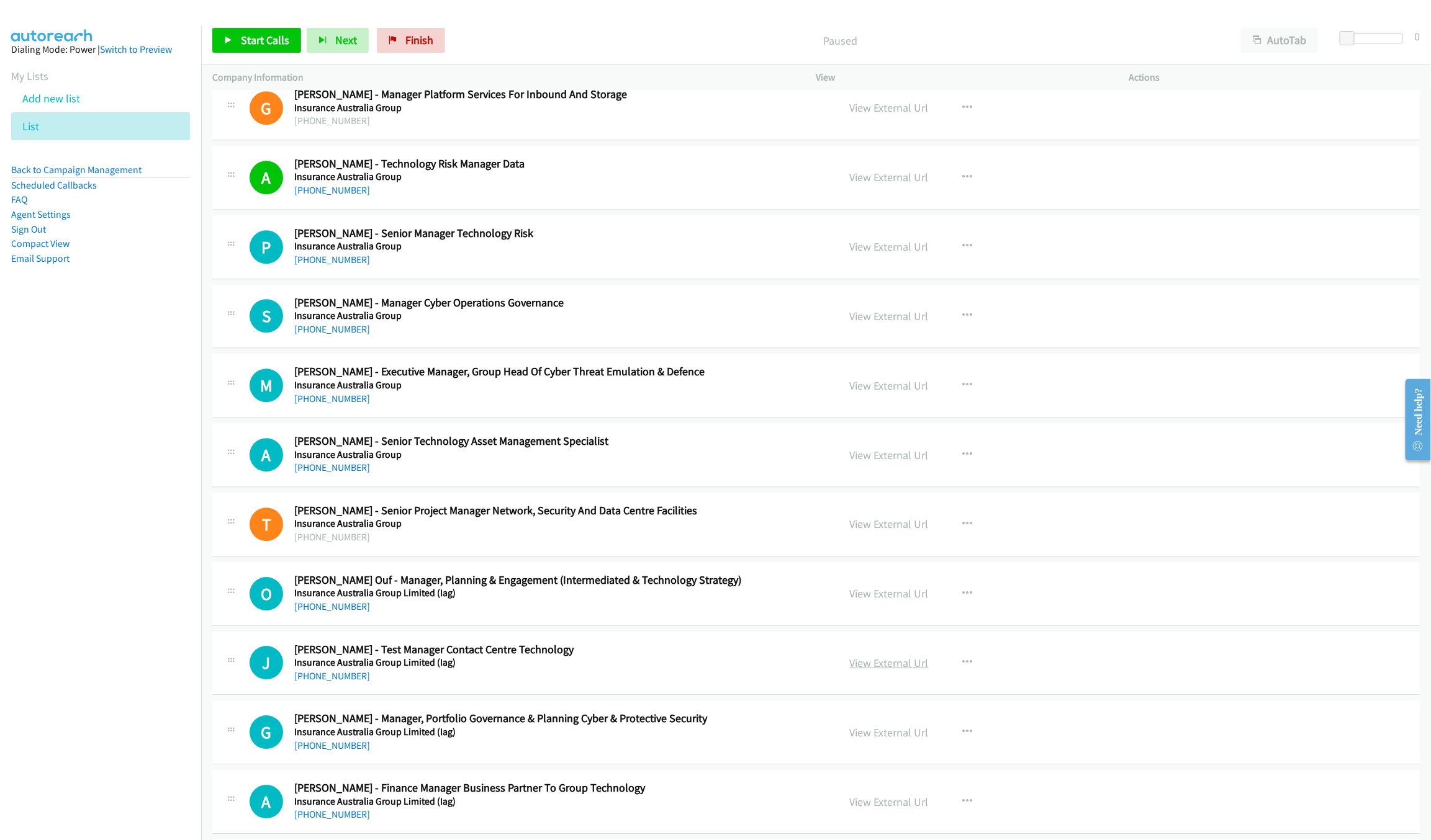
click at [885, 670] on link "View External Url" at bounding box center [889, 663] width 79 height 14
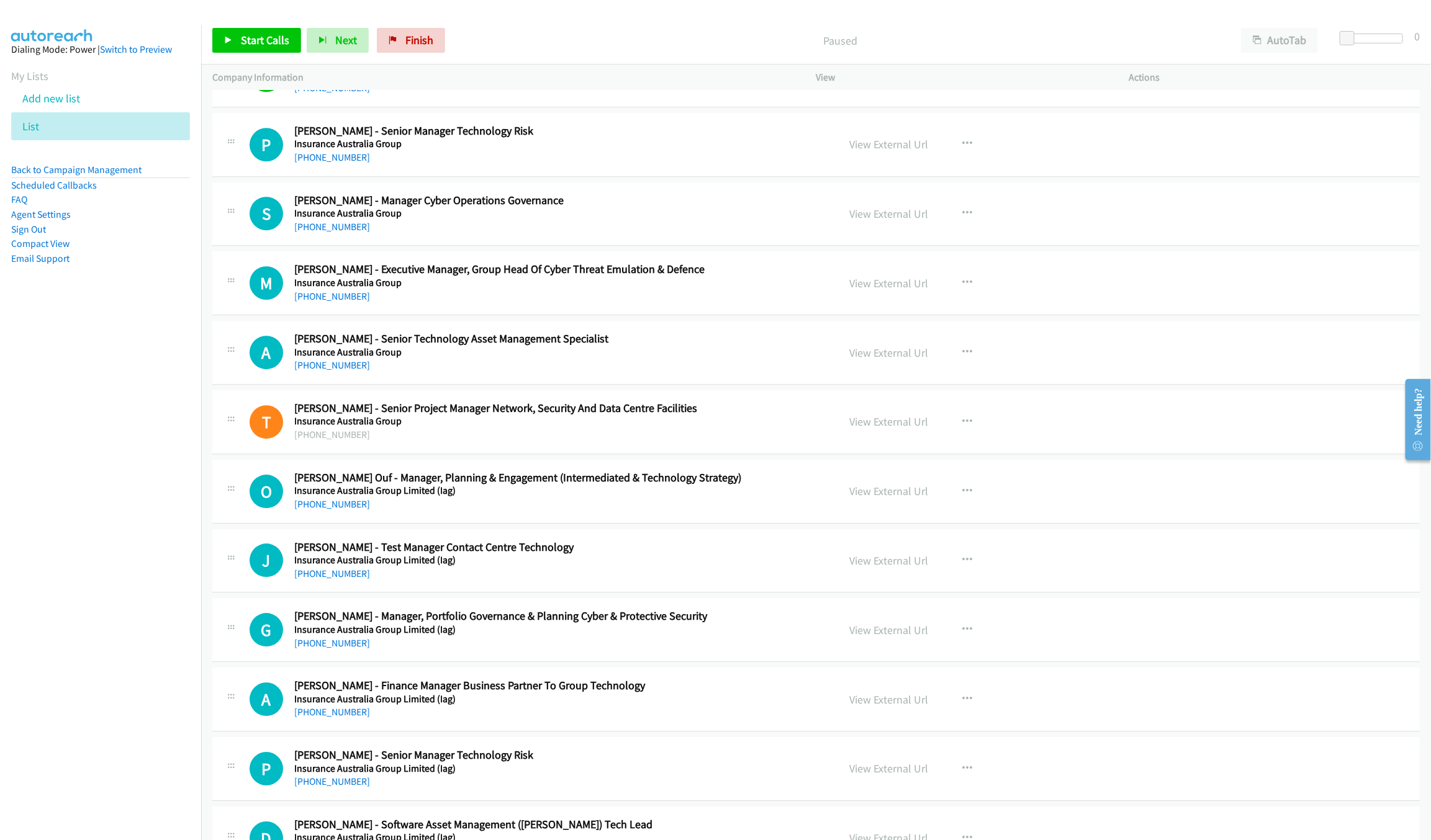
scroll to position [2867, 0]
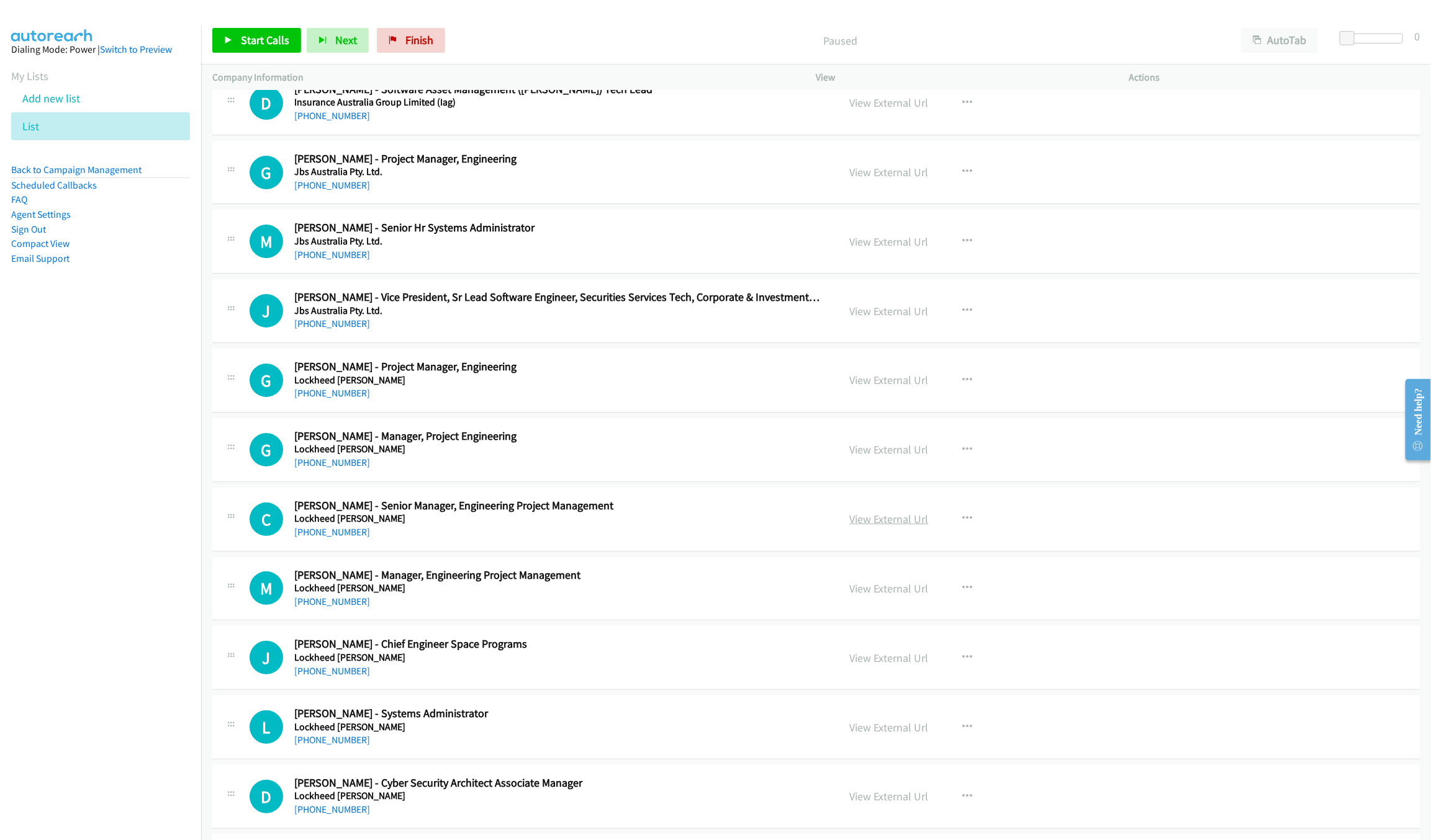
click at [887, 526] on link "View External Url" at bounding box center [889, 519] width 79 height 14
click at [881, 666] on link "View External Url" at bounding box center [889, 658] width 79 height 14
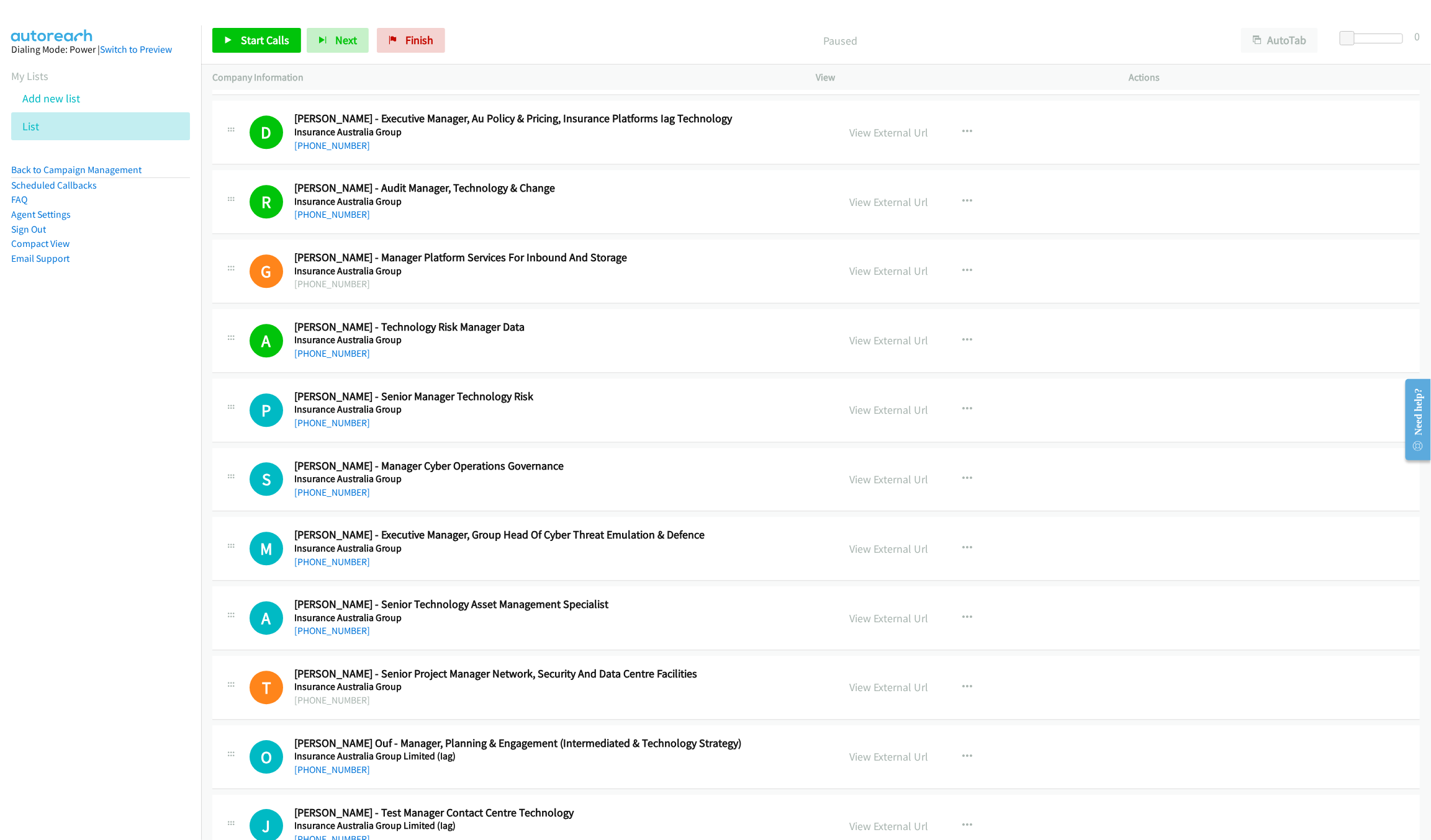
scroll to position [1843, 0]
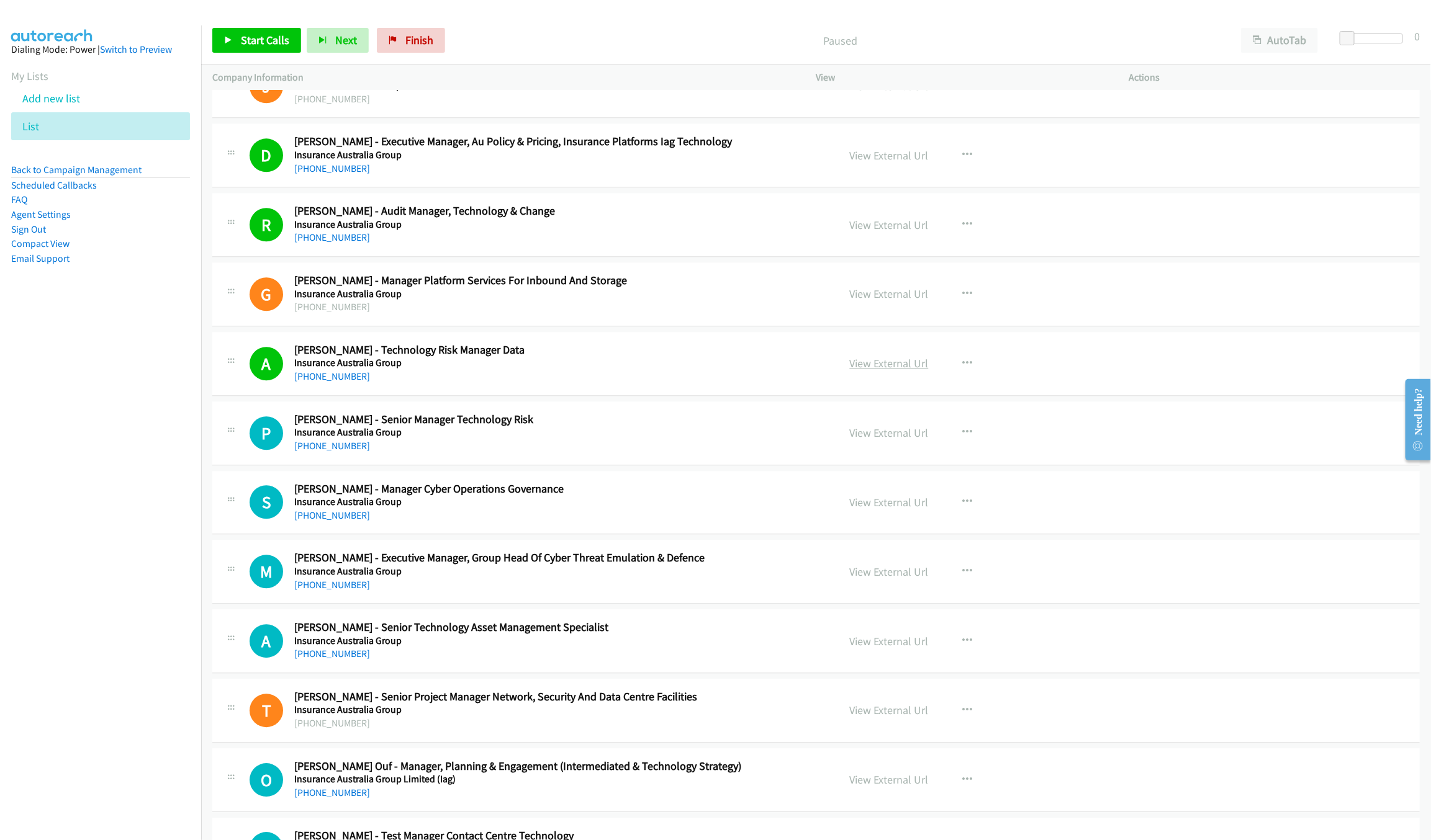
click at [885, 367] on link "View External Url" at bounding box center [889, 363] width 79 height 14
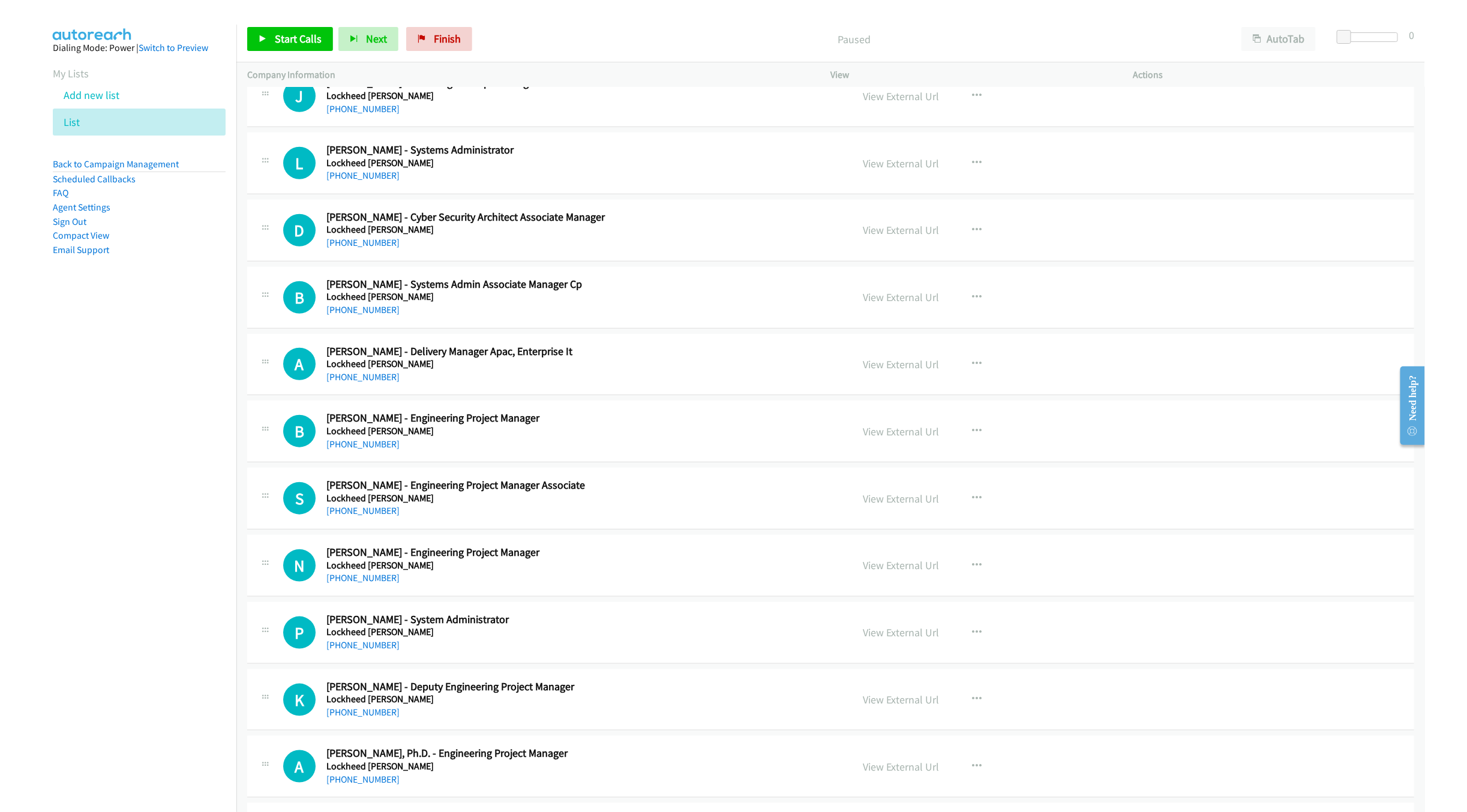
scroll to position [3851, 0]
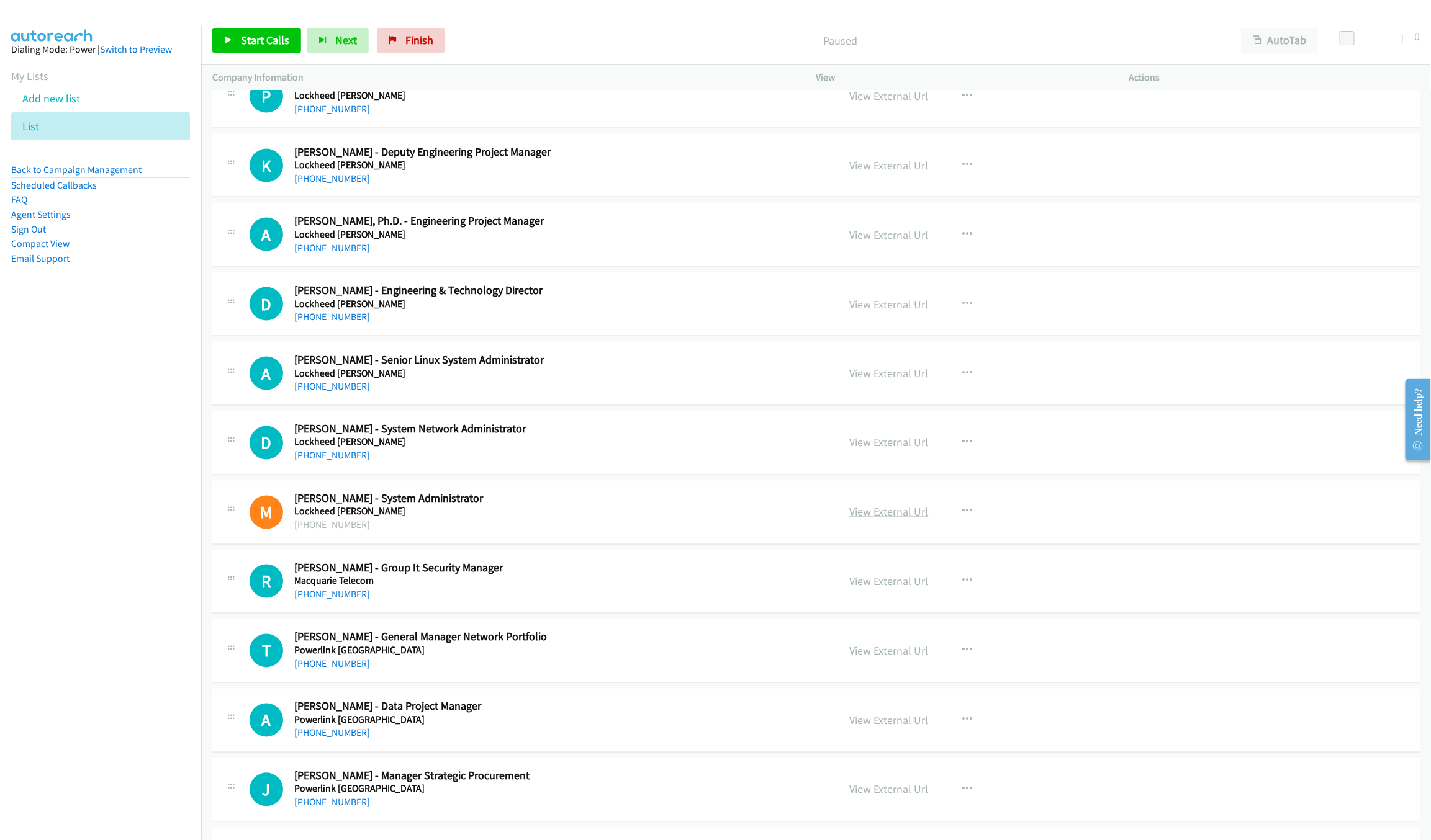
click at [881, 520] on link "View External Url" at bounding box center [889, 512] width 79 height 14
